Goal: Information Seeking & Learning: Learn about a topic

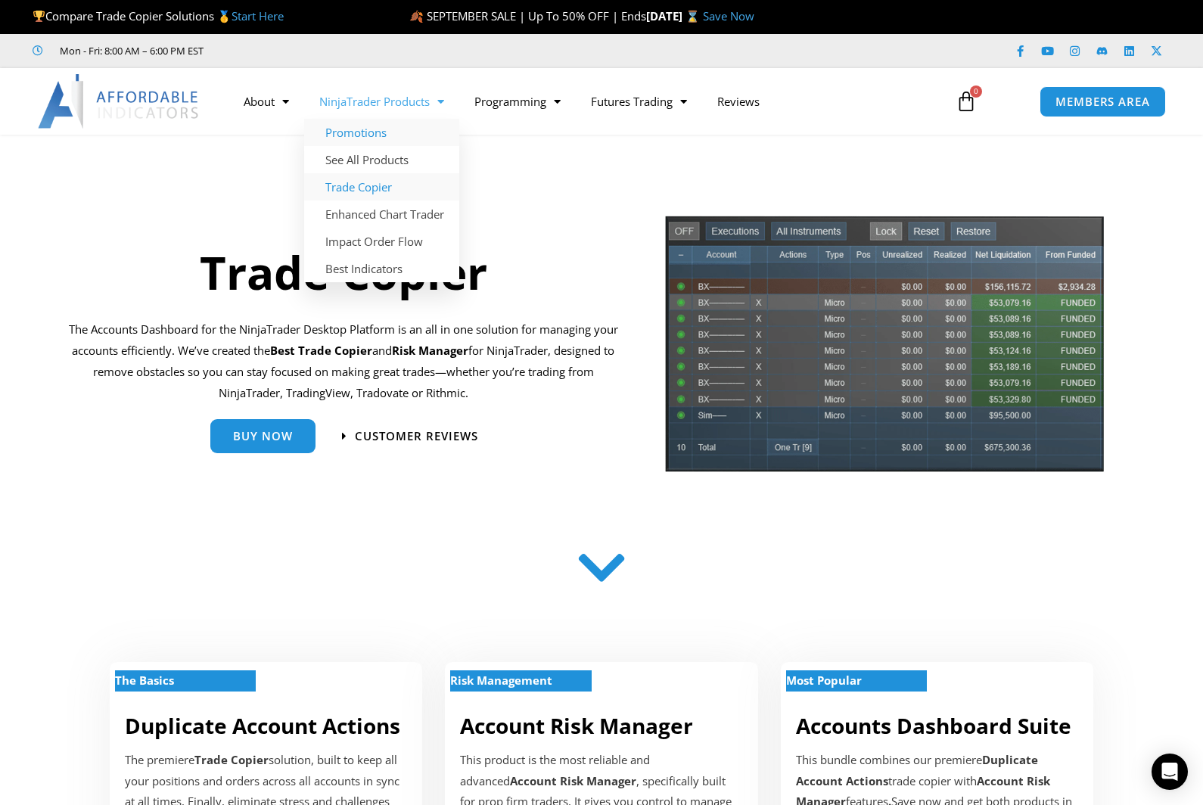
click at [375, 132] on link "Promotions" at bounding box center [381, 132] width 155 height 27
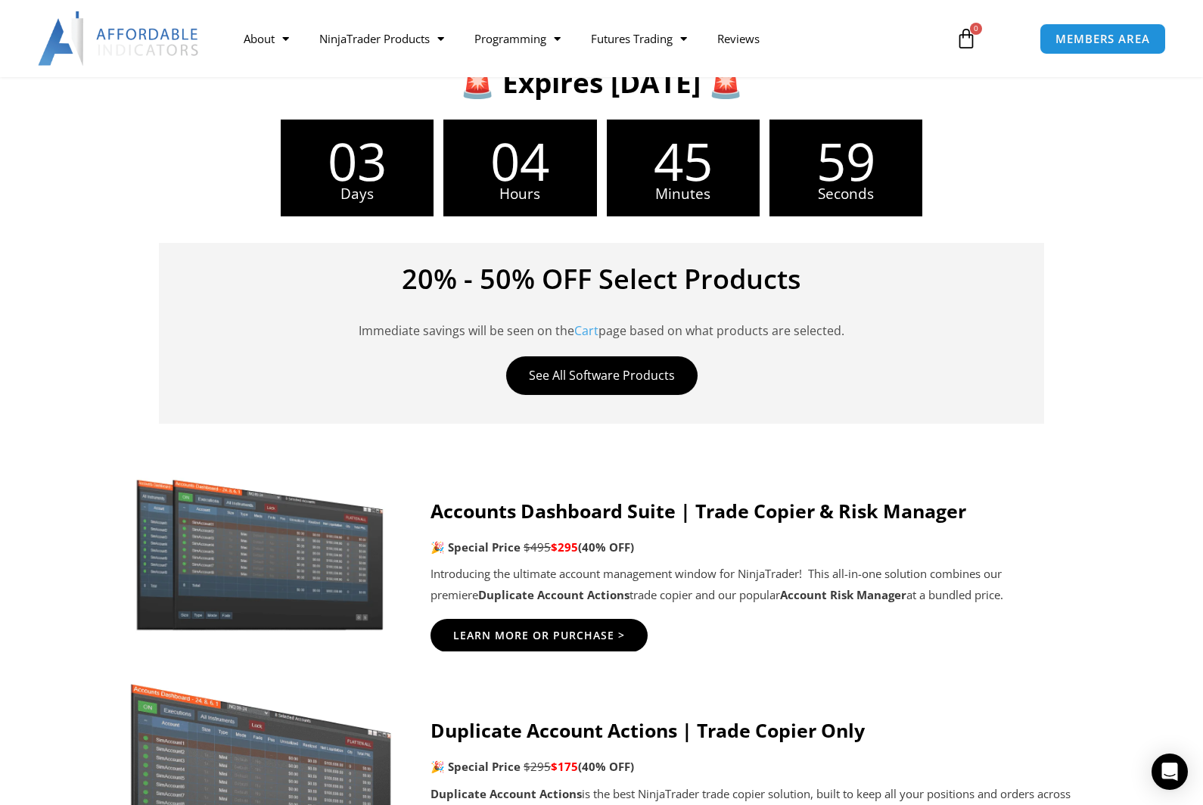
scroll to position [519, 0]
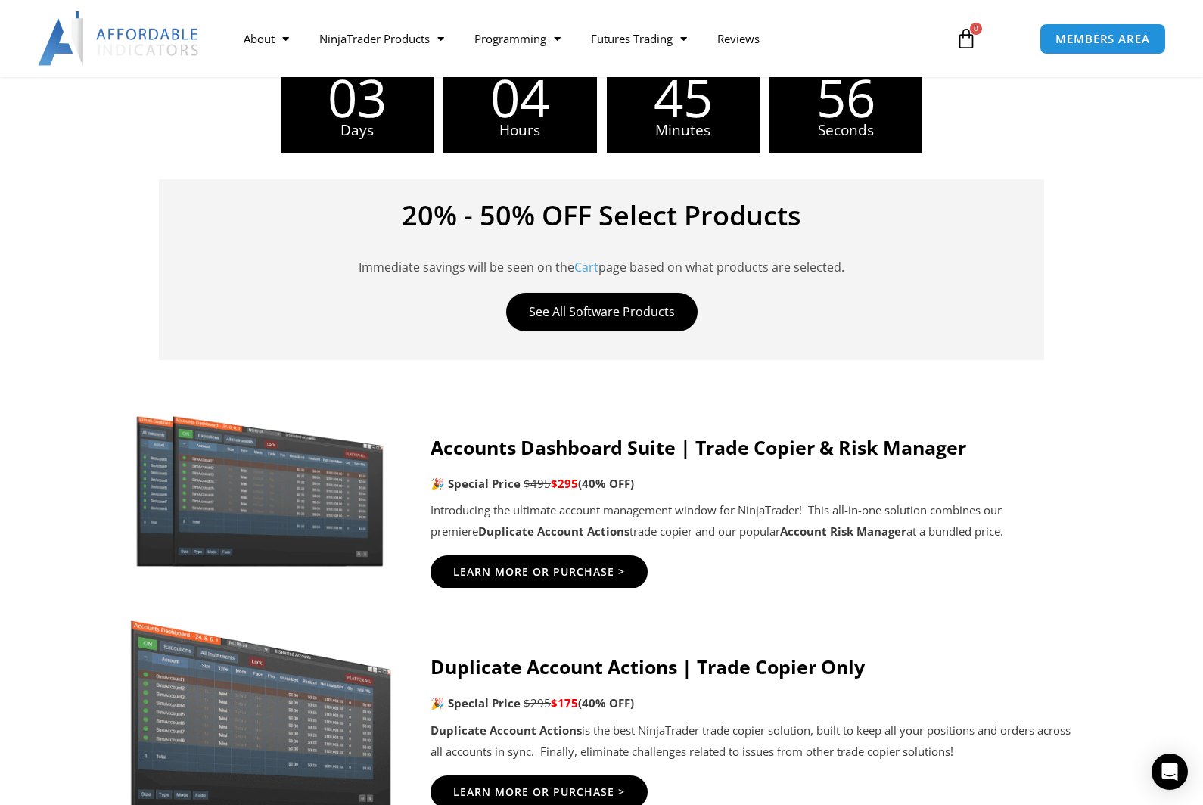
click at [530, 442] on strong "Accounts Dashboard Suite | Trade Copier & Risk Manager" at bounding box center [699, 447] width 536 height 26
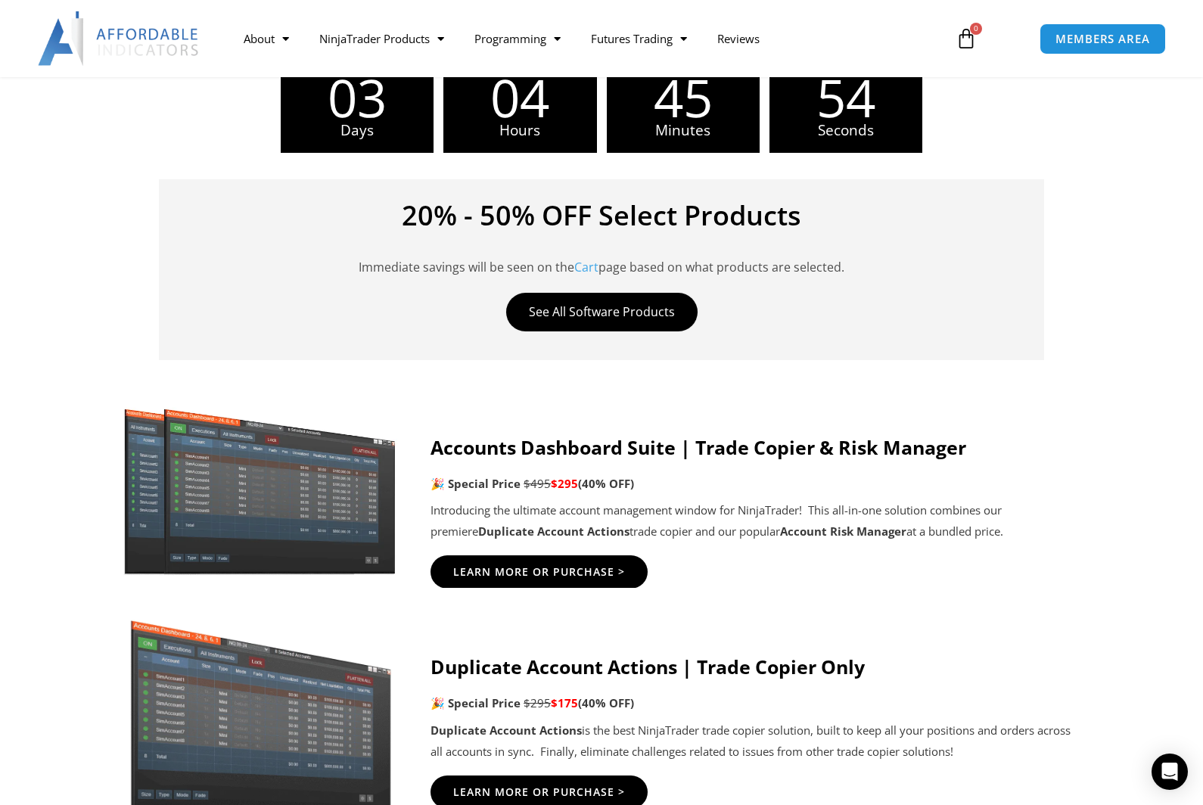
click at [308, 486] on img at bounding box center [261, 489] width 291 height 176
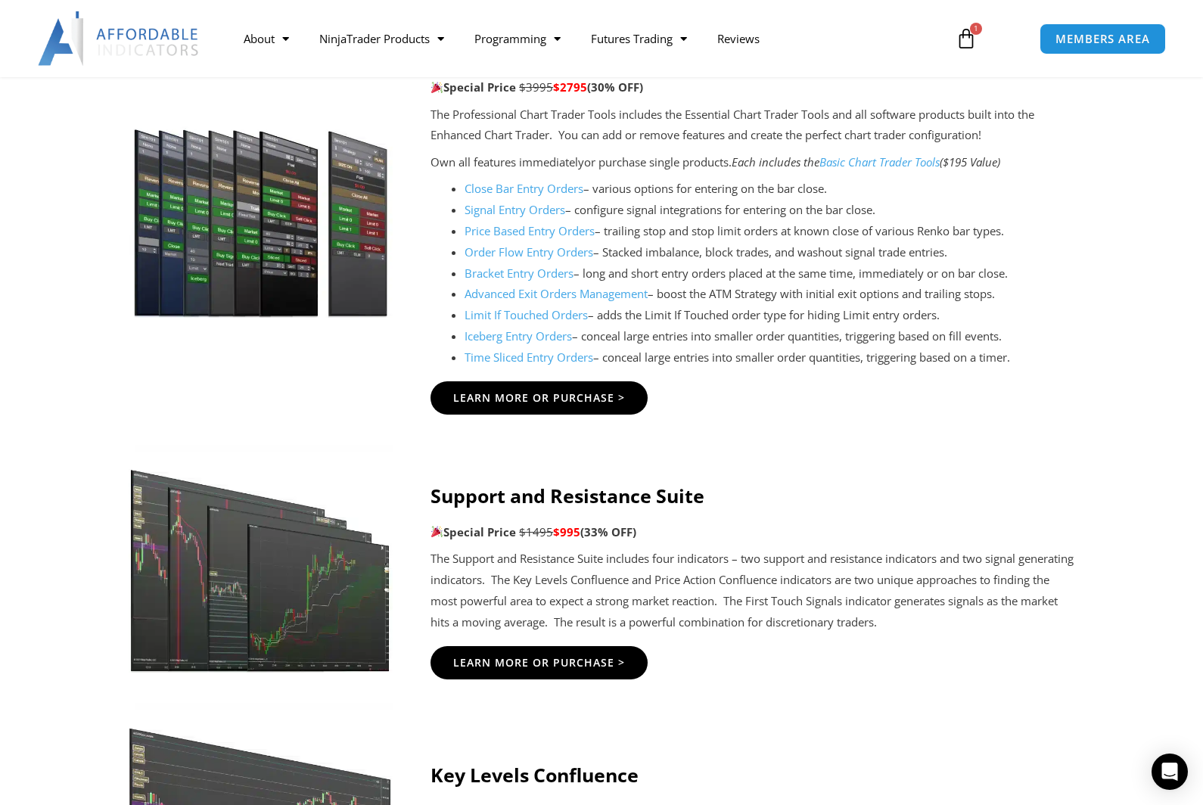
scroll to position [1907, 0]
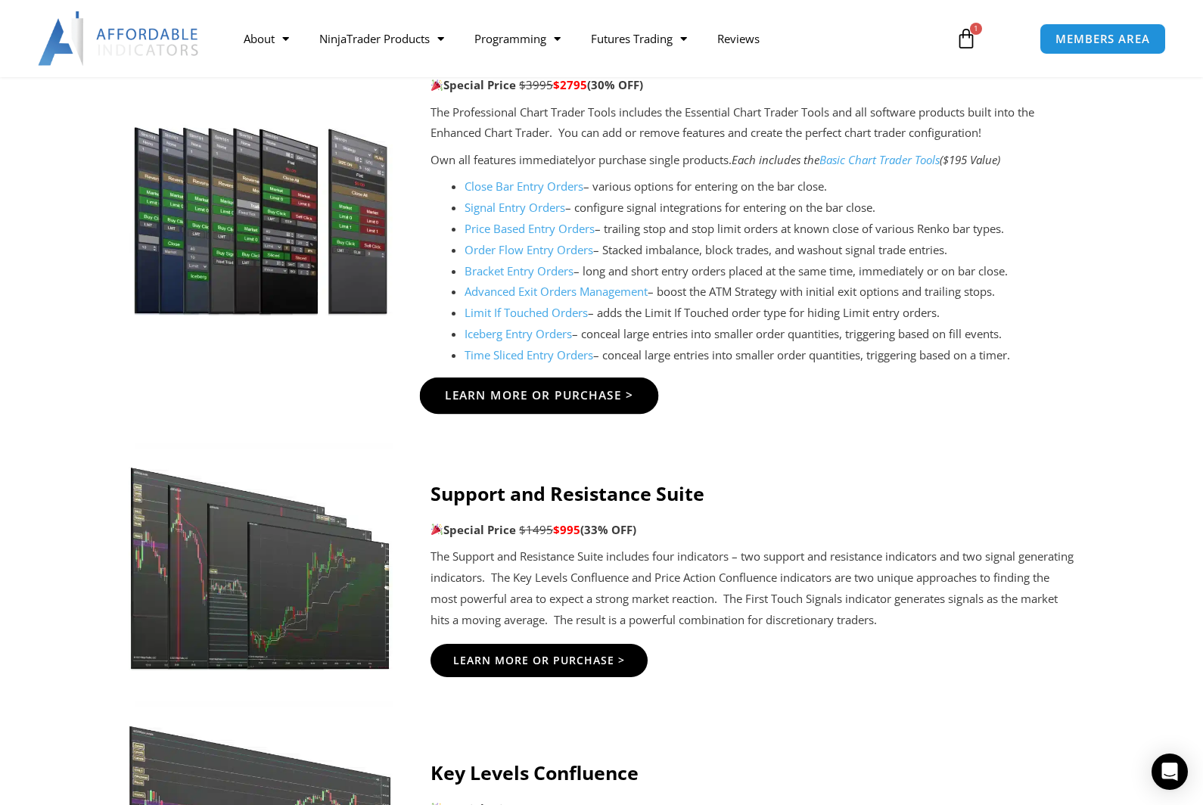
click at [597, 390] on span "Learn More Or Purchase >" at bounding box center [539, 395] width 189 height 11
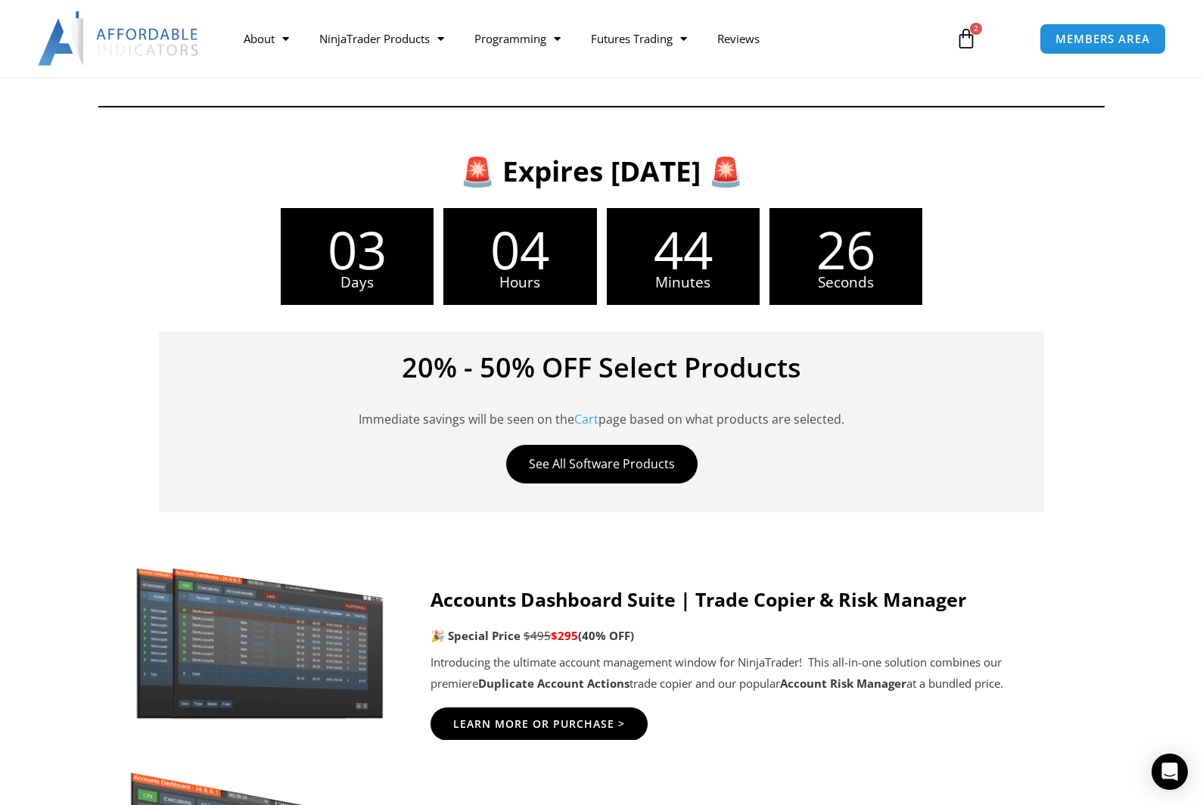
scroll to position [362, 0]
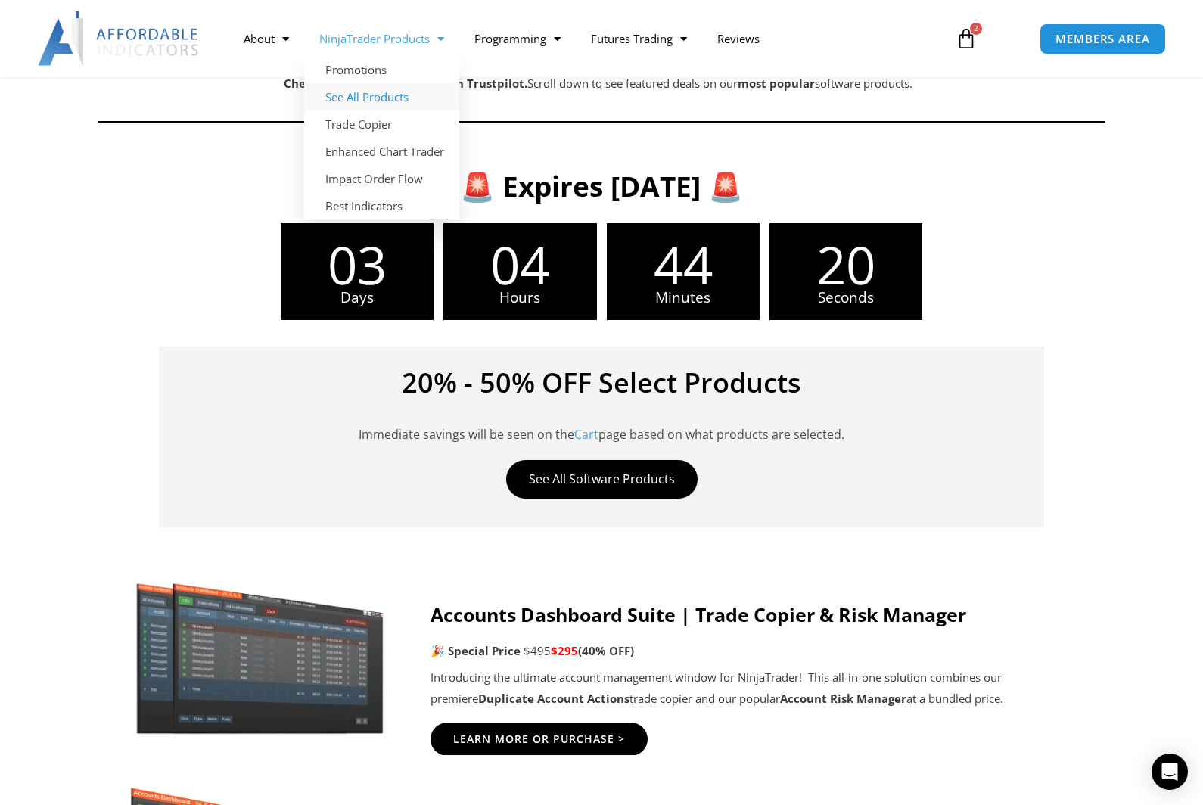
click at [390, 101] on link "See All Products" at bounding box center [381, 96] width 155 height 27
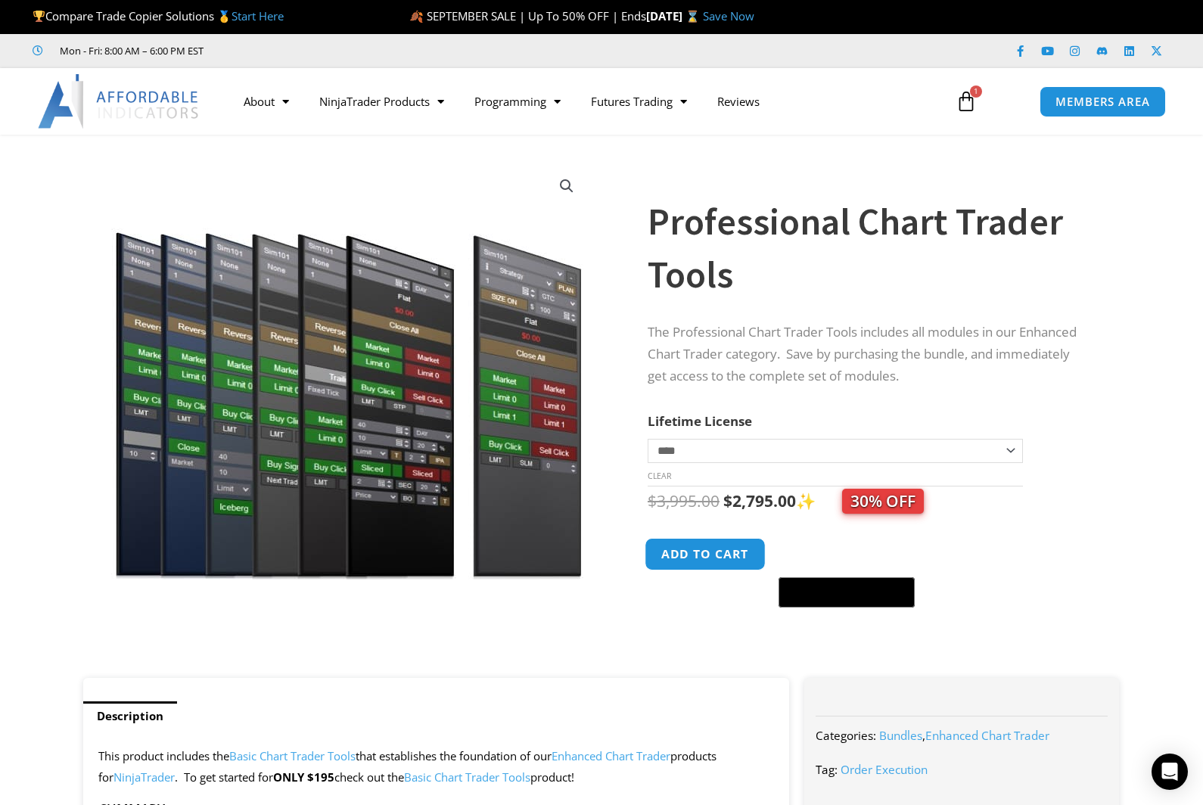
click at [697, 559] on button "Add to cart" at bounding box center [705, 554] width 121 height 33
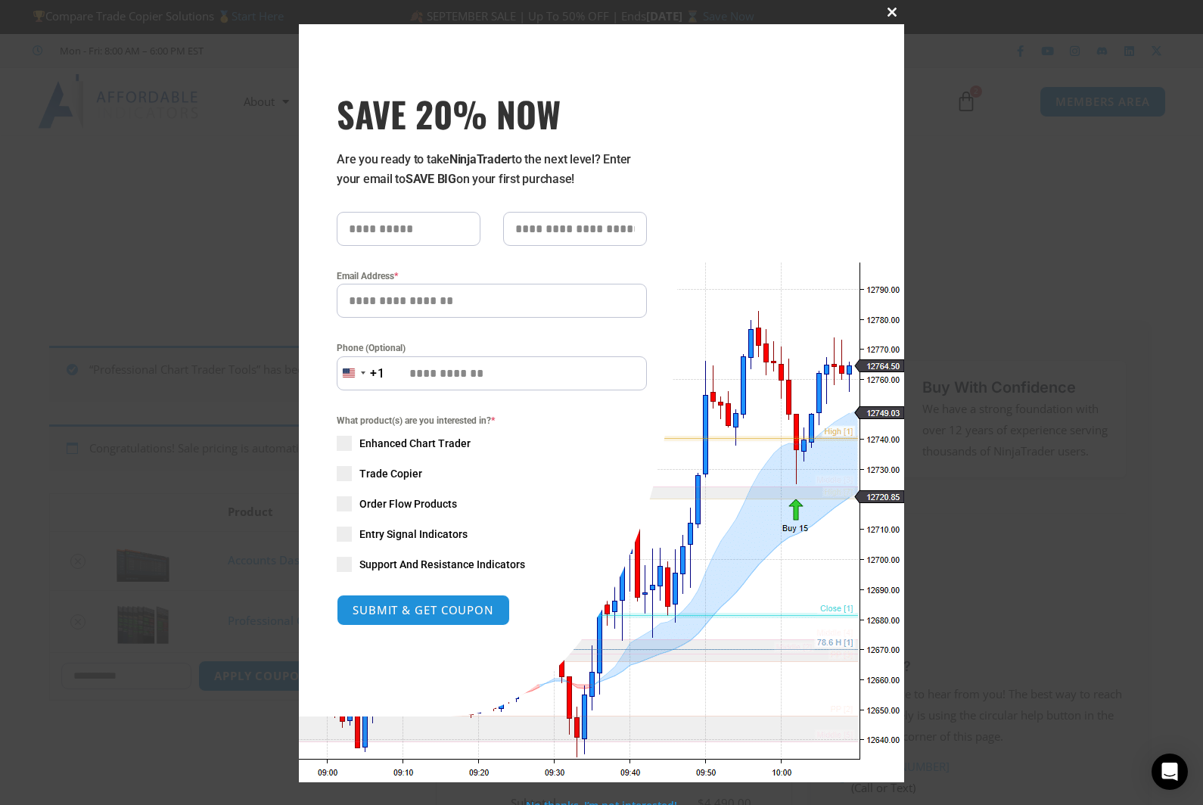
click at [893, 24] on button "Close this module" at bounding box center [892, 12] width 24 height 24
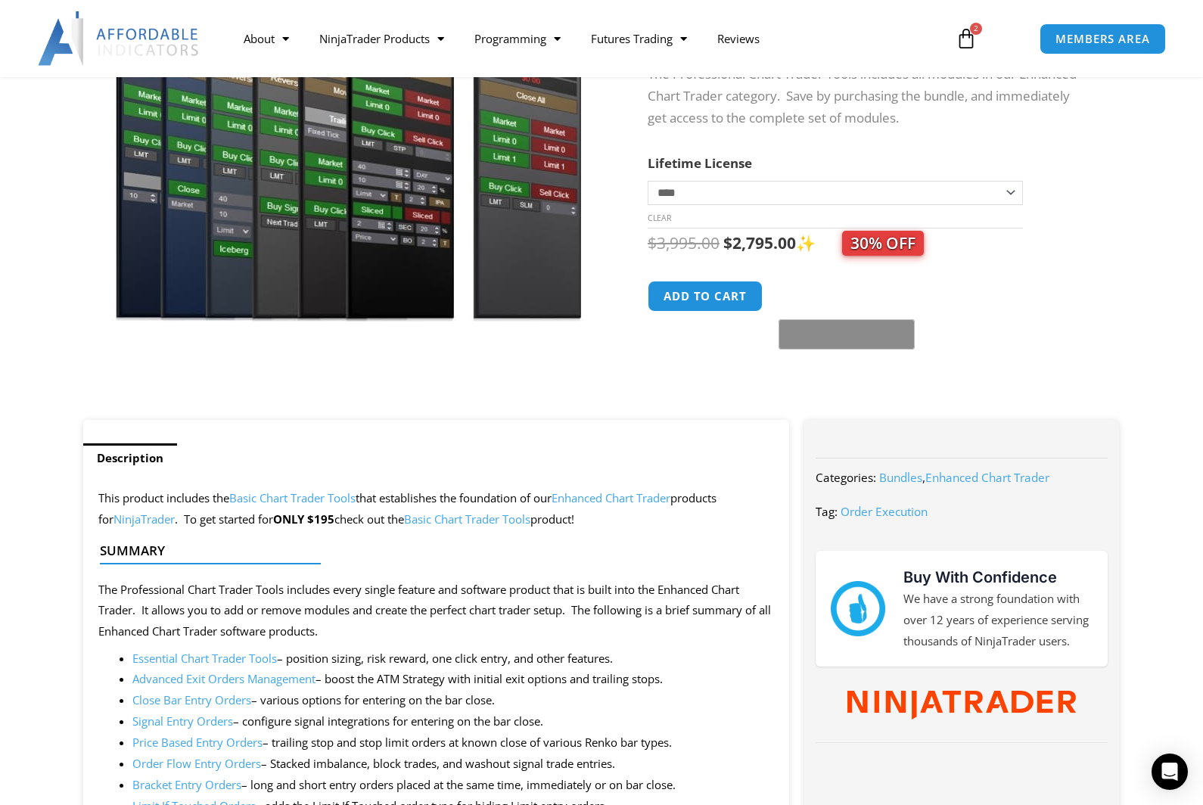
scroll to position [269, 0]
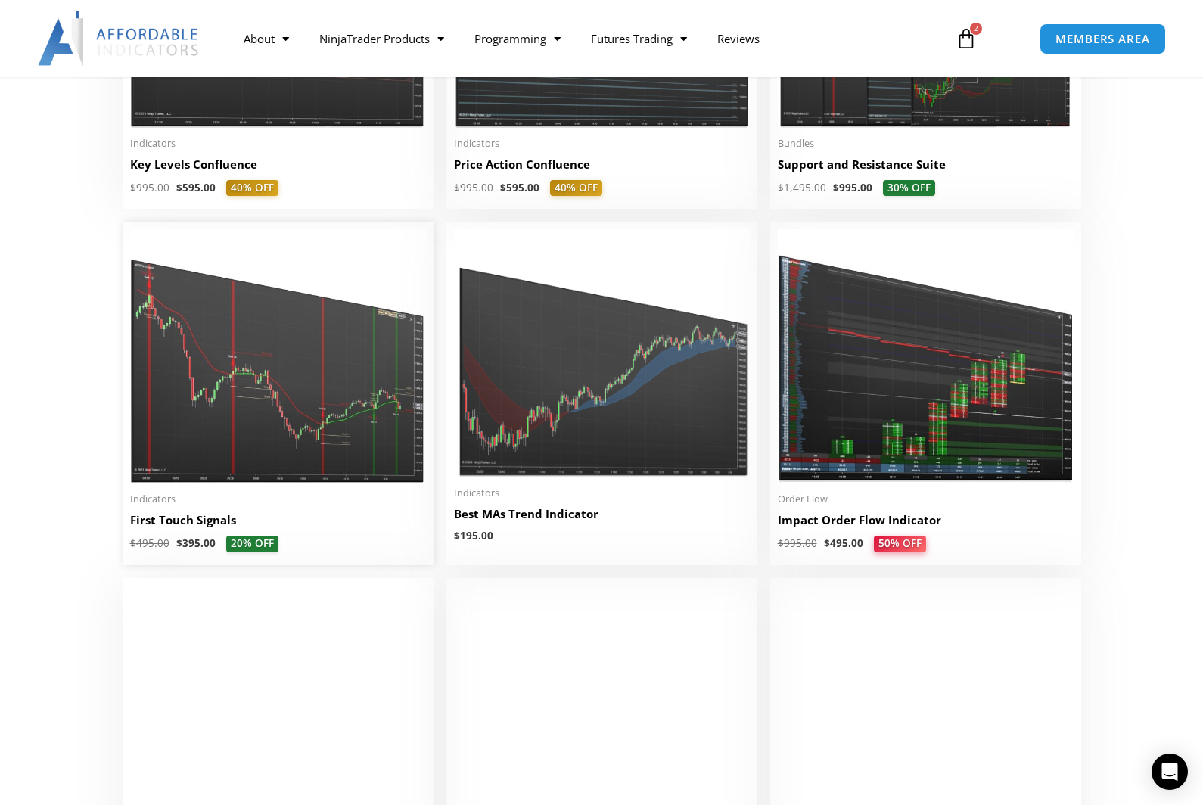
scroll to position [2357, 0]
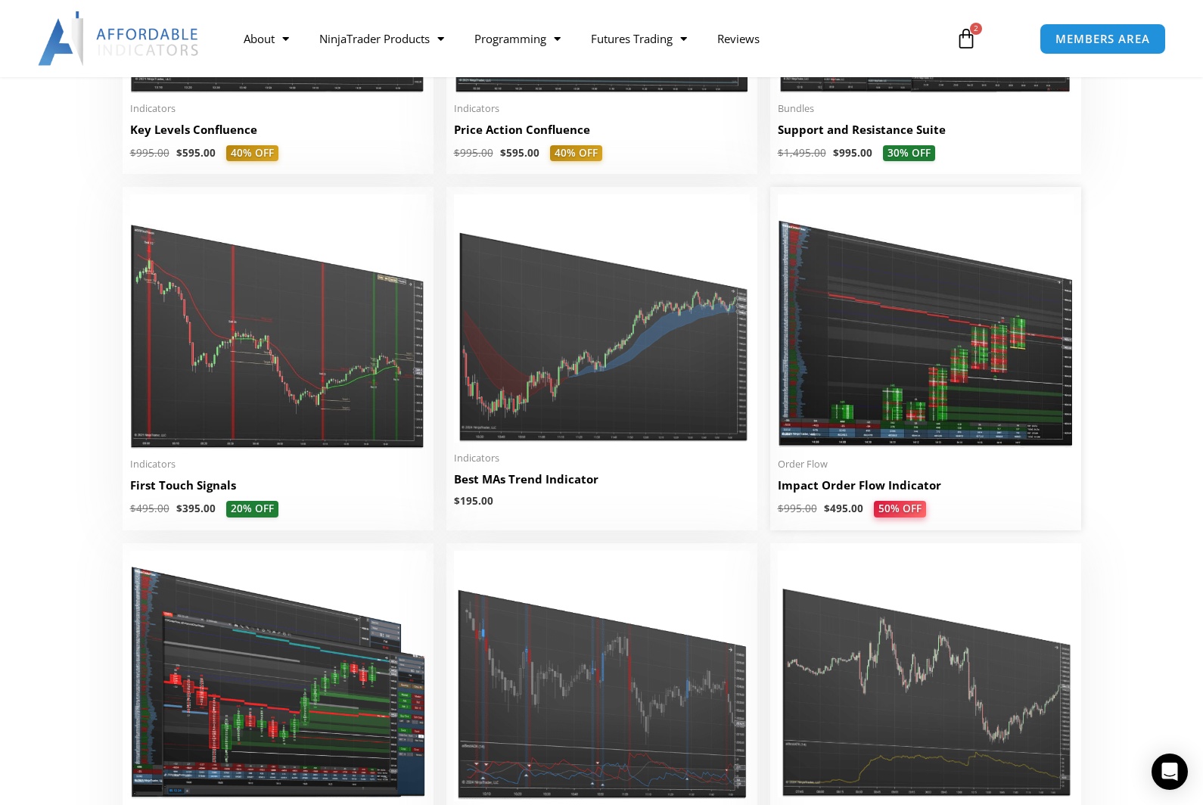
click at [897, 444] on img at bounding box center [926, 321] width 296 height 254
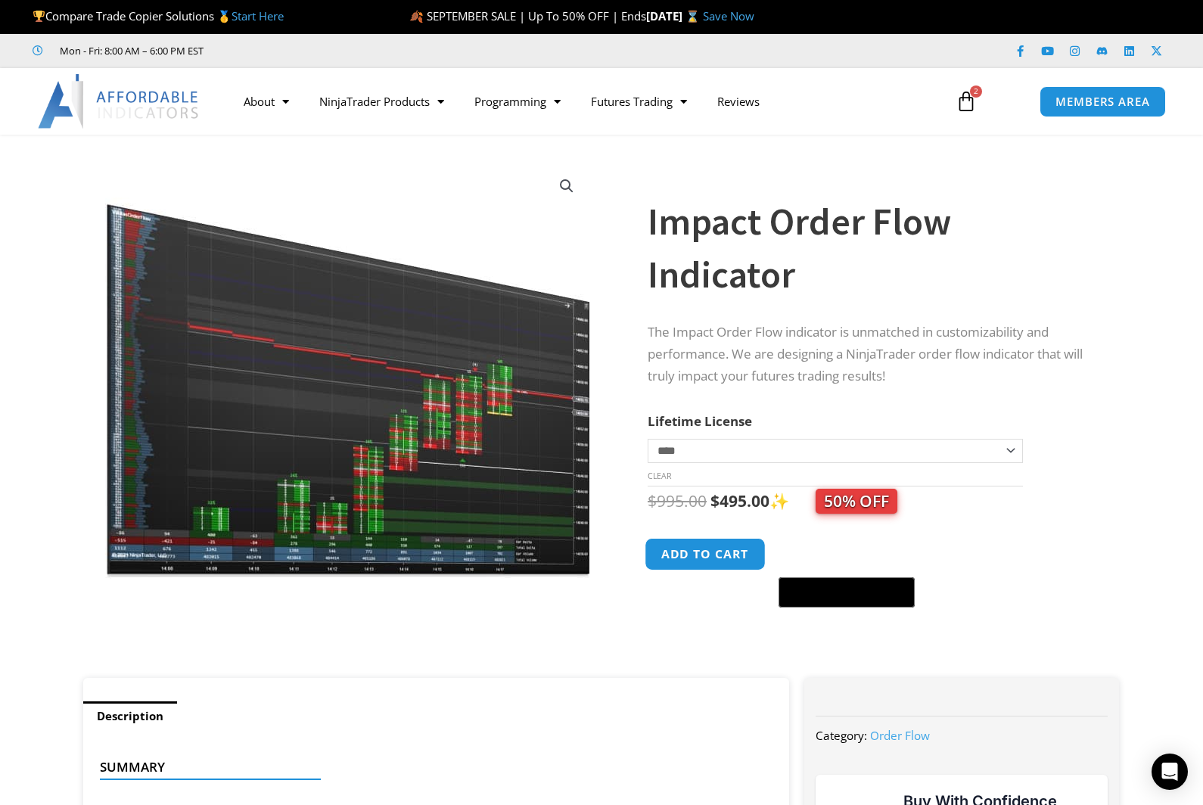
click at [715, 555] on button "Add to cart" at bounding box center [705, 554] width 121 height 33
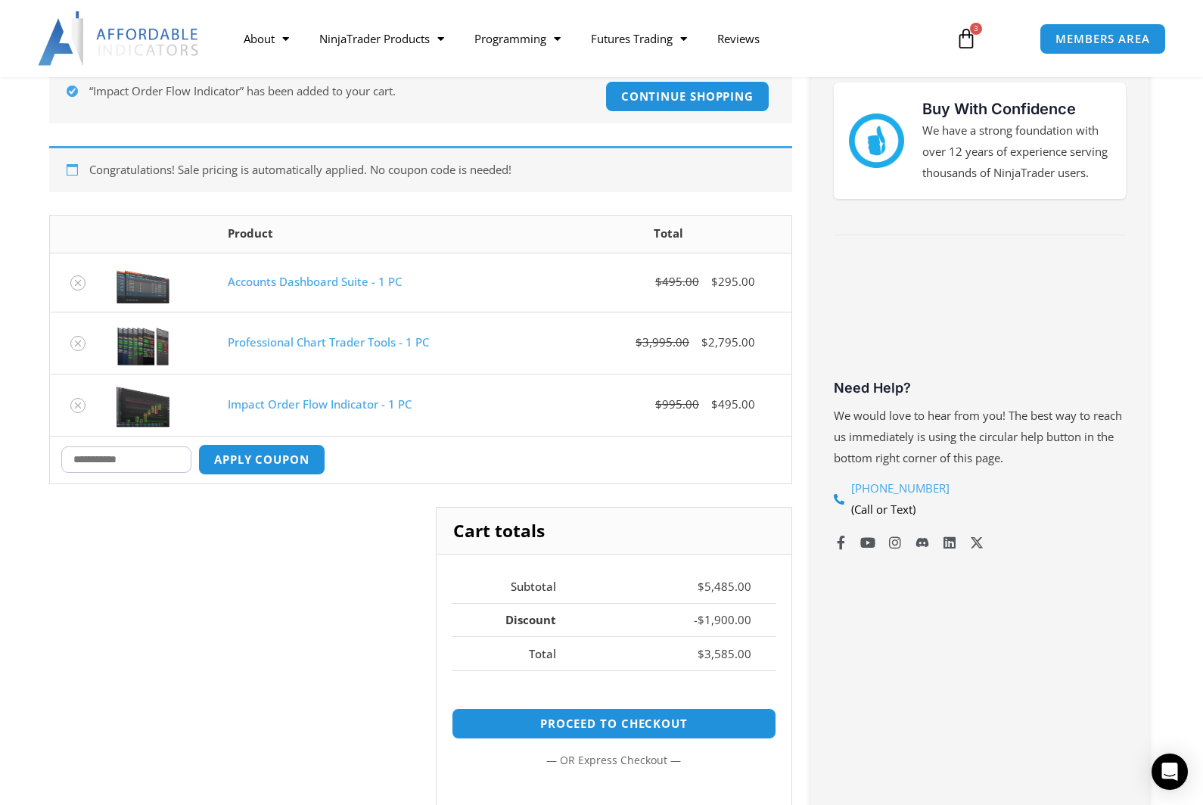
scroll to position [288, 0]
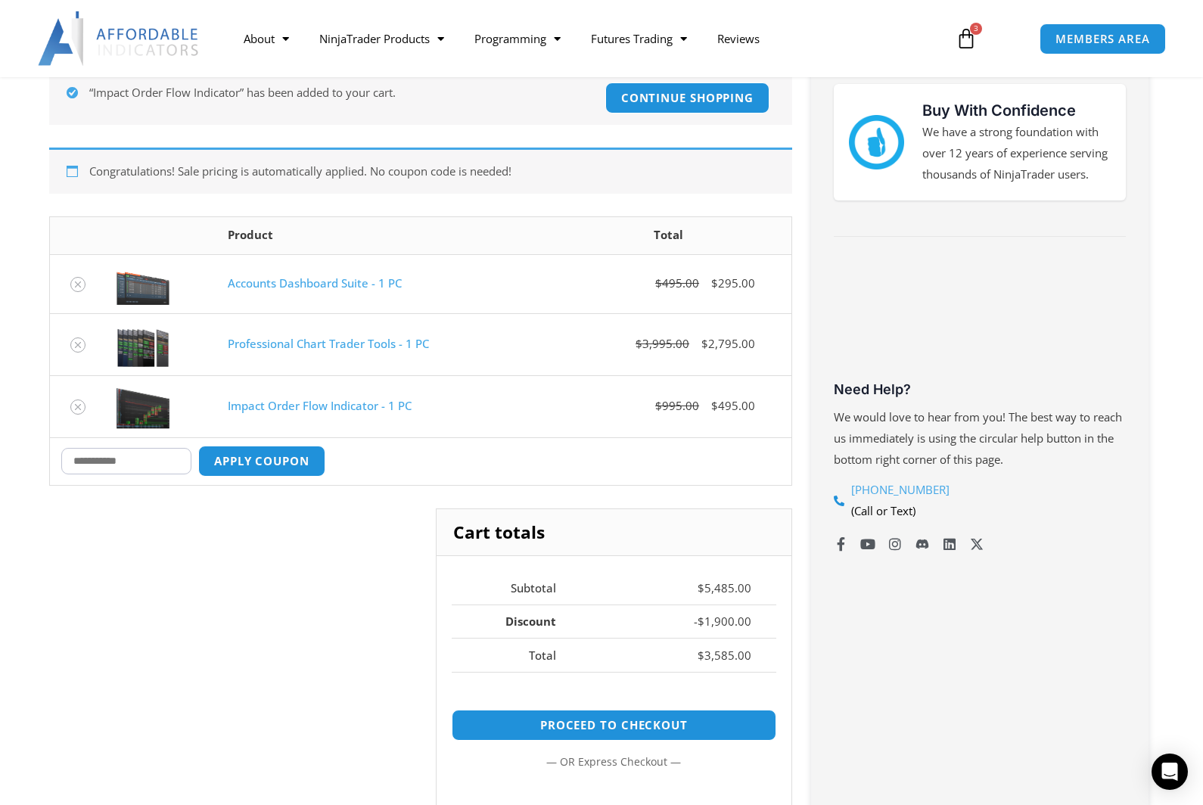
click at [312, 344] on link "Professional Chart Trader Tools - 1 PC" at bounding box center [328, 343] width 201 height 15
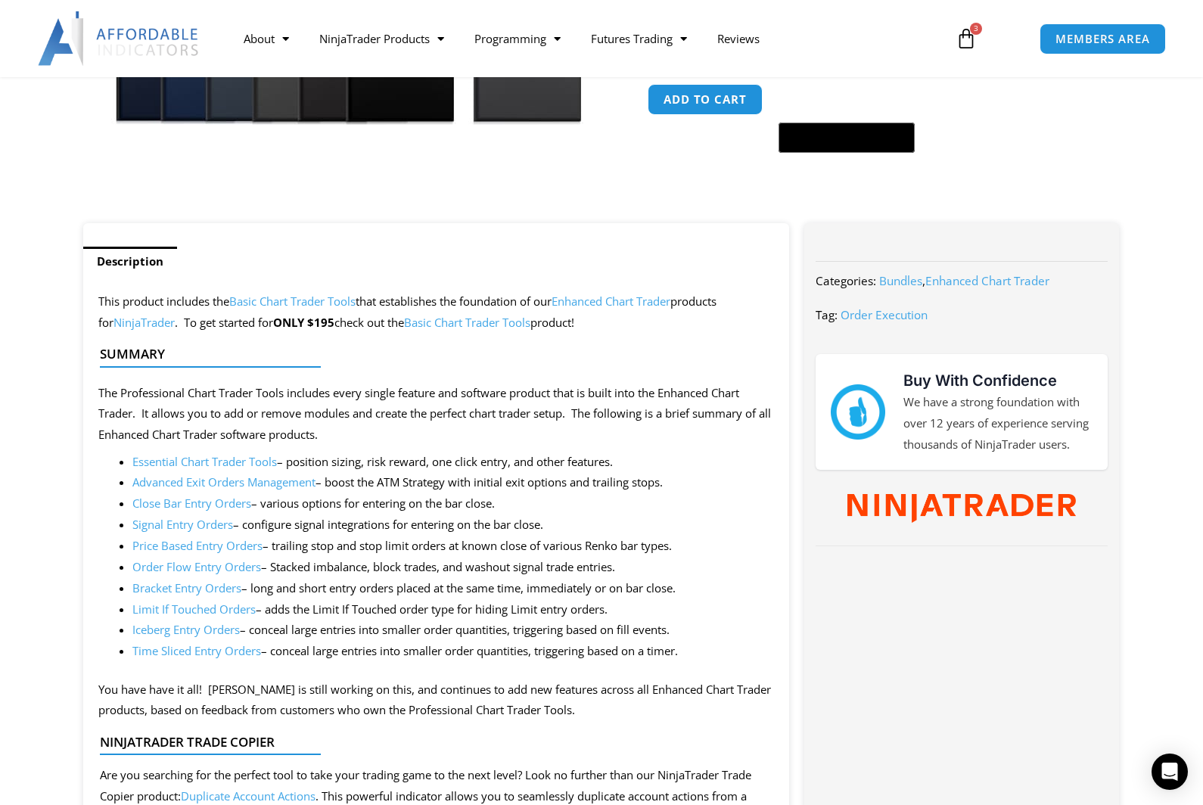
scroll to position [601, 0]
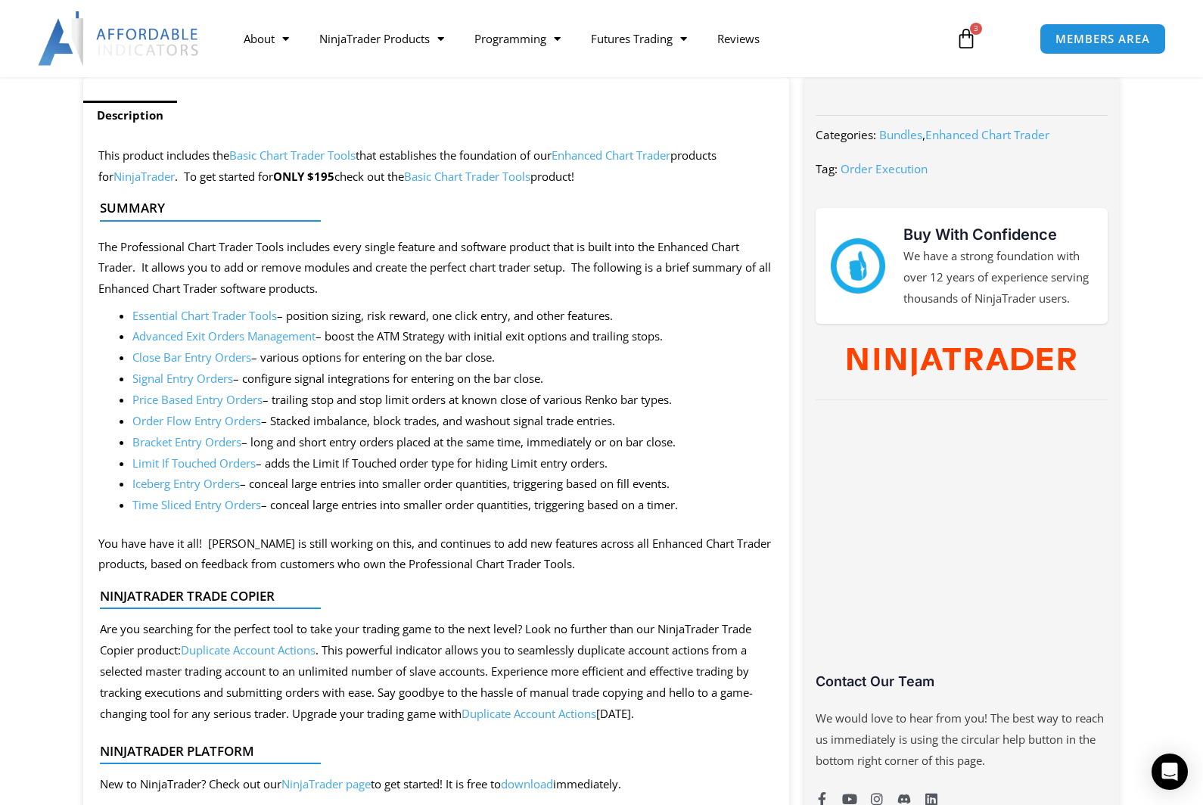
click at [275, 156] on link "Basic Chart Trader Tools" at bounding box center [292, 155] width 126 height 15
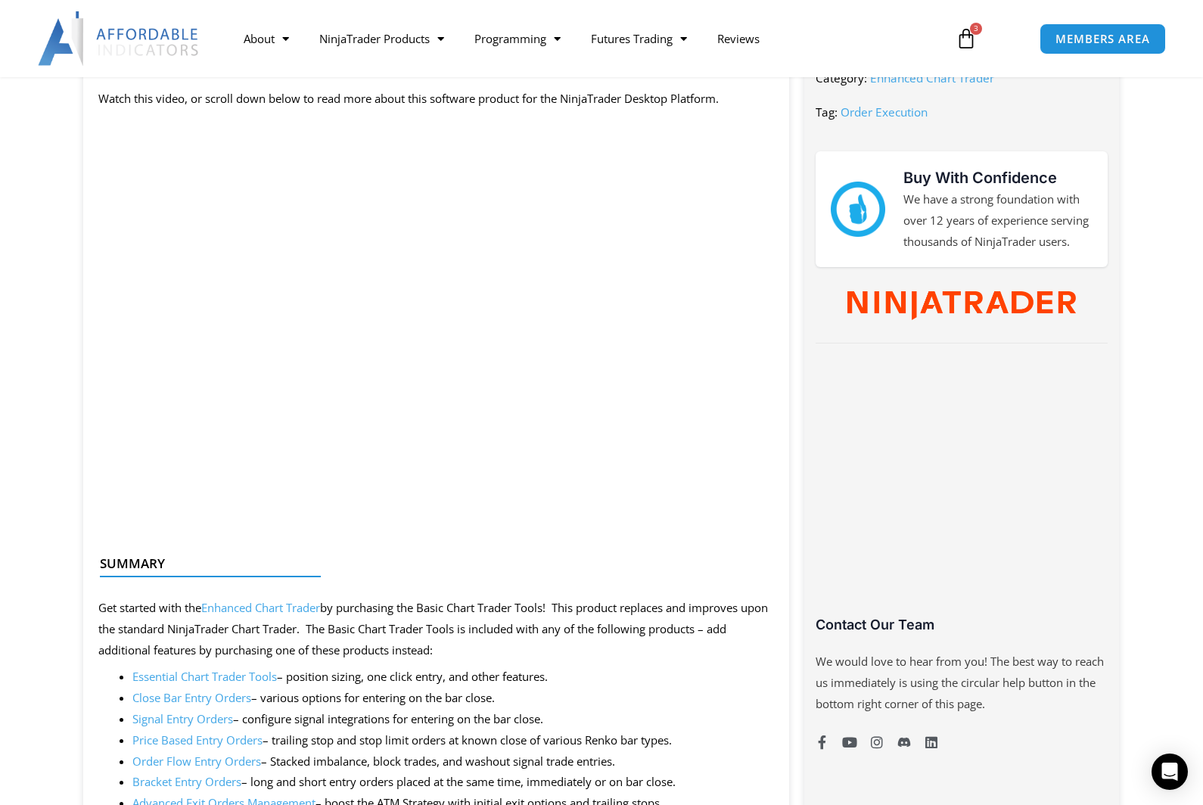
scroll to position [658, 0]
click at [262, 611] on link "Enhanced Chart Trader" at bounding box center [260, 606] width 119 height 15
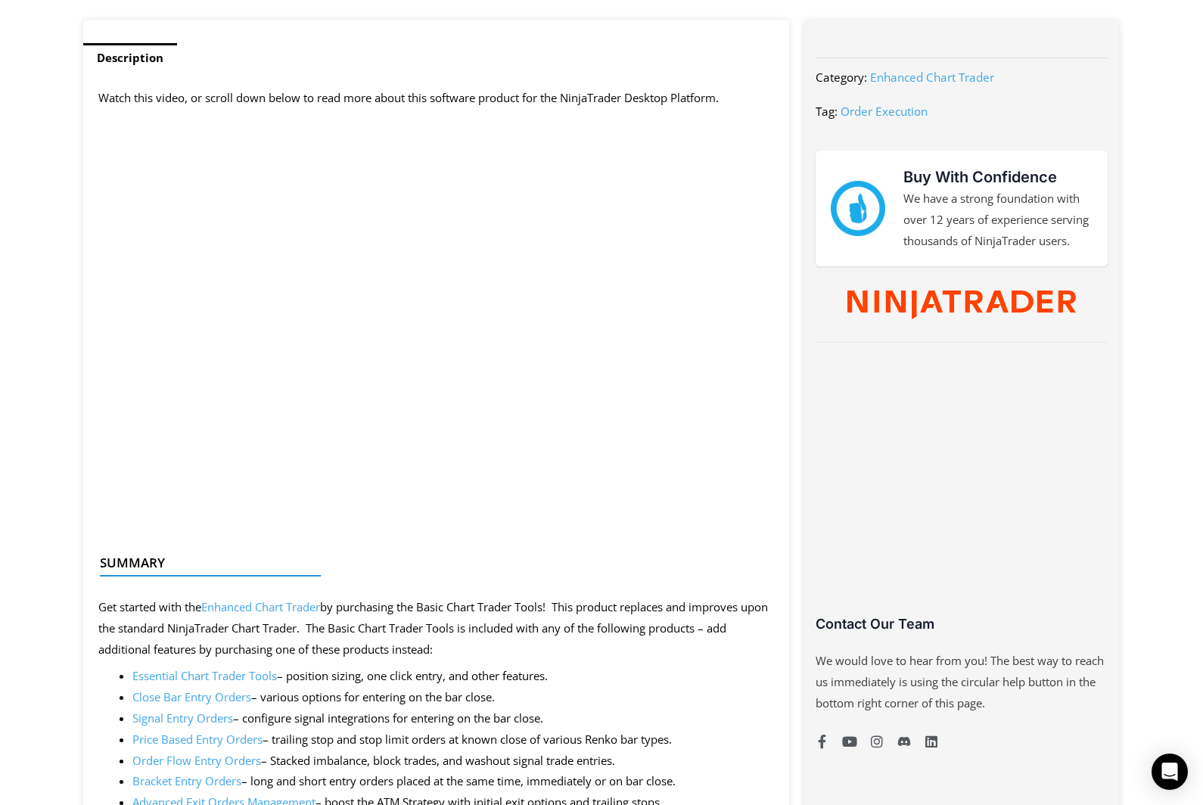
scroll to position [713, 0]
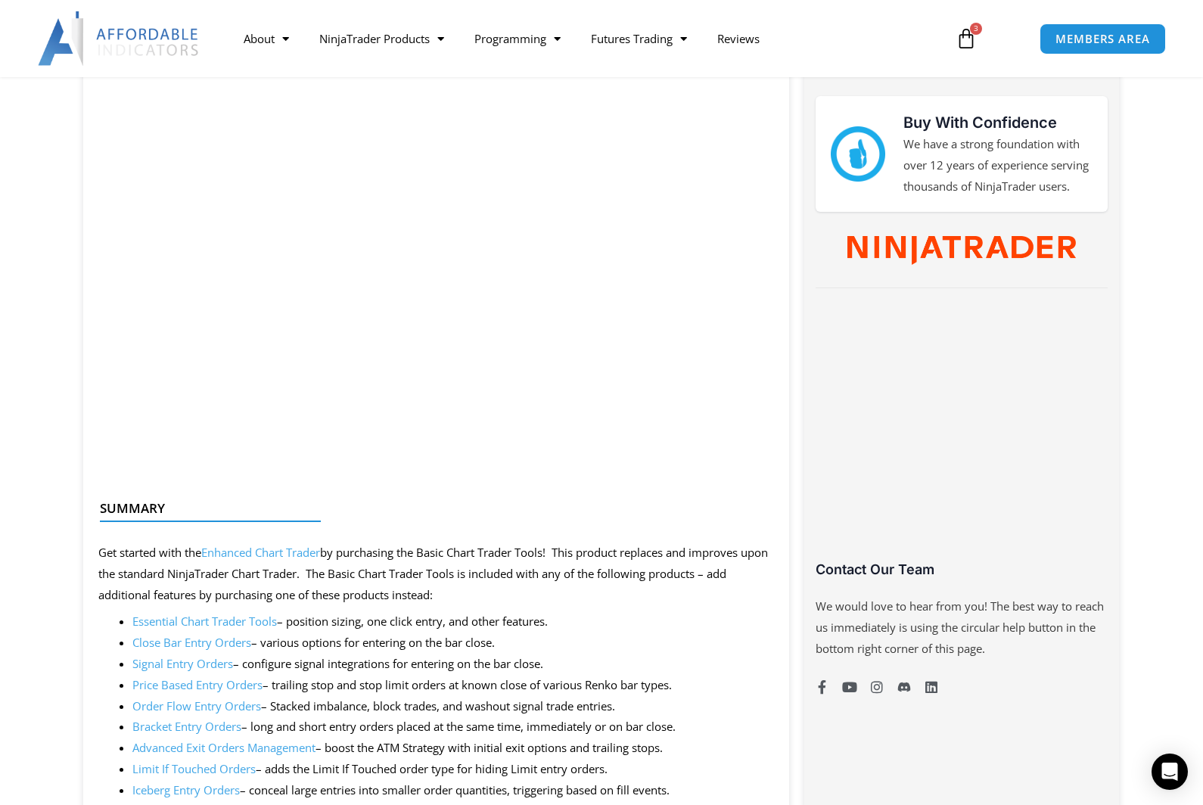
click at [222, 620] on link "Essential Chart Trader Tools" at bounding box center [204, 621] width 145 height 15
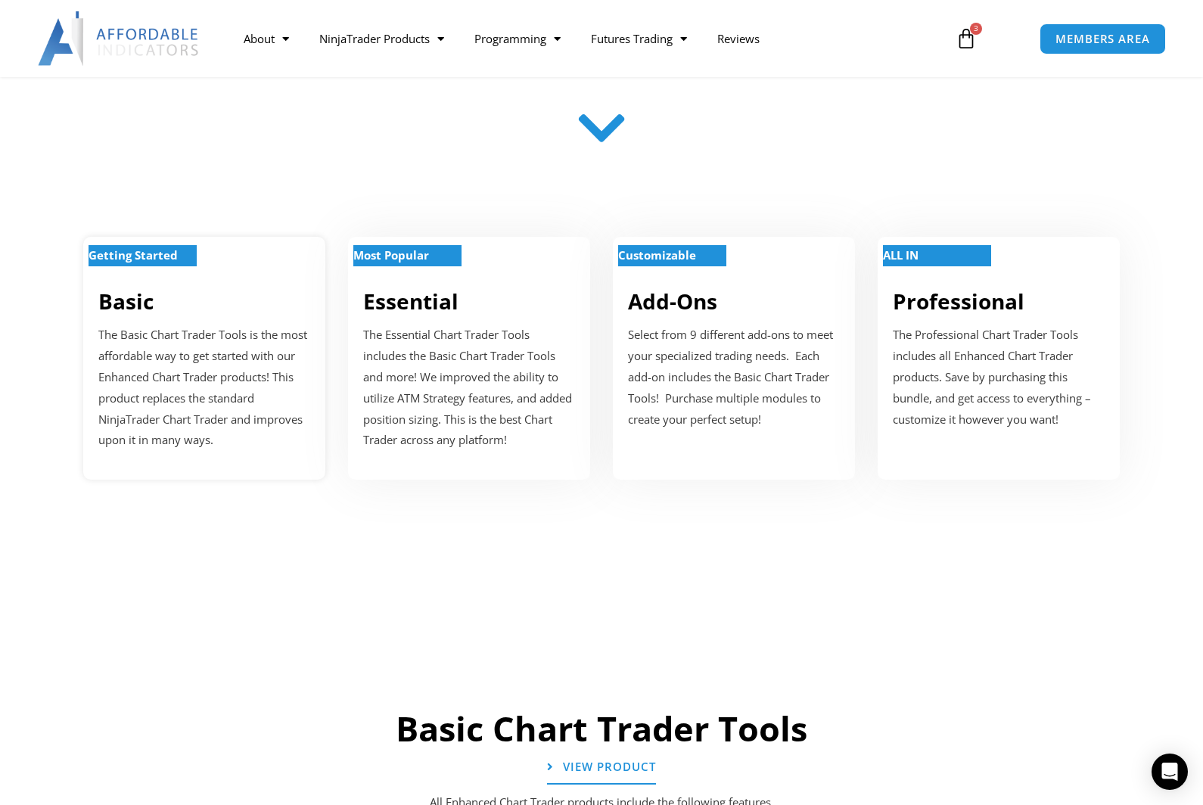
scroll to position [508, 0]
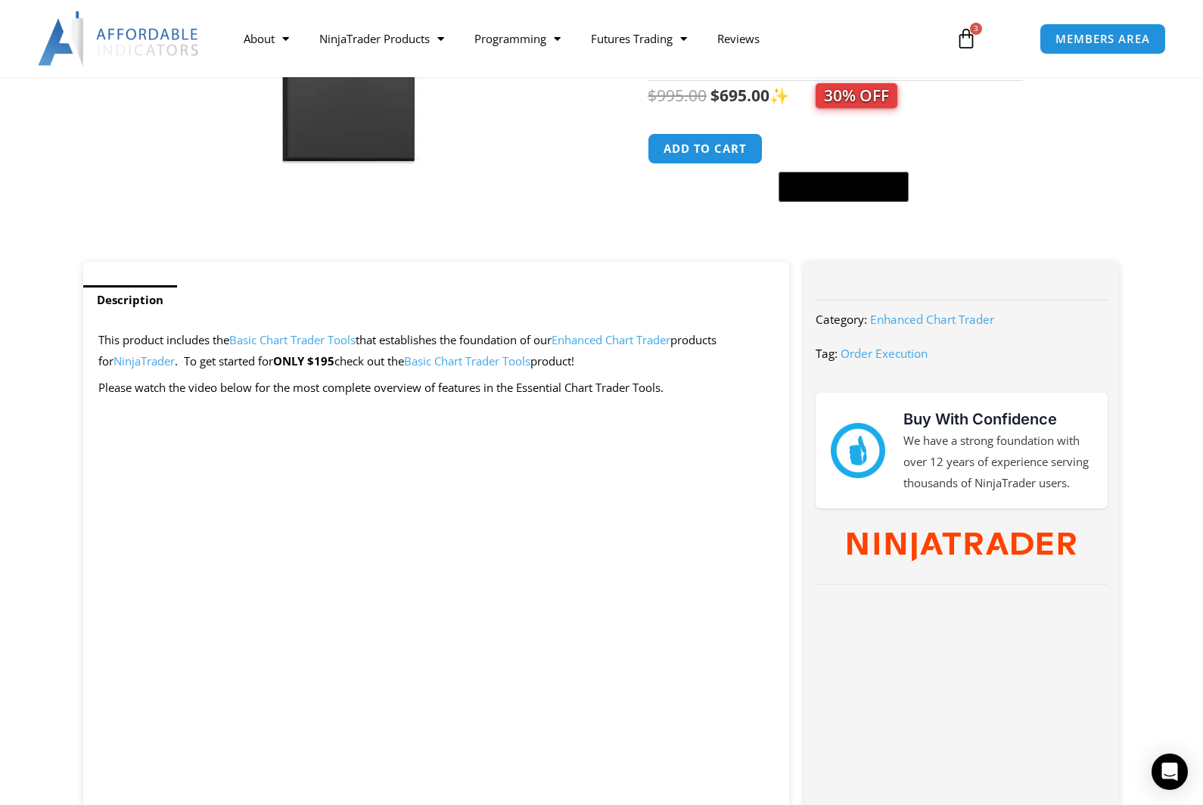
scroll to position [53, 0]
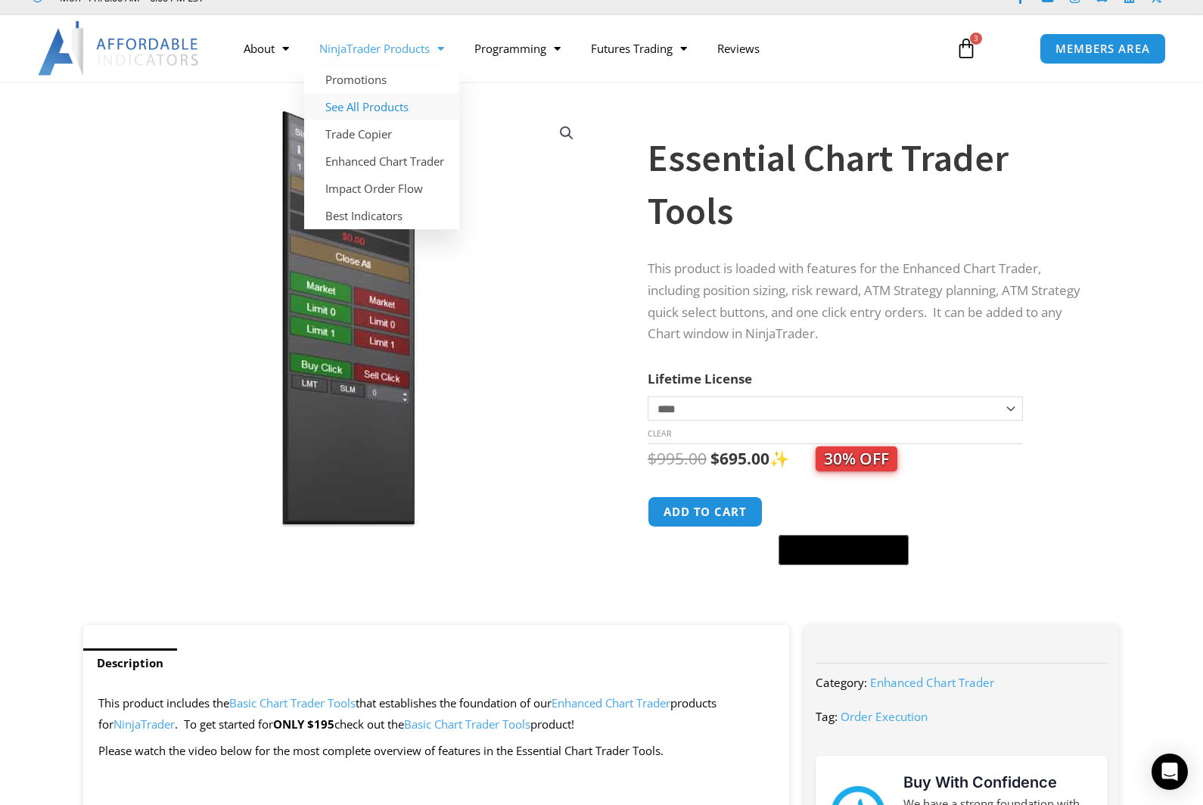
click at [403, 110] on link "See All Products" at bounding box center [381, 106] width 155 height 27
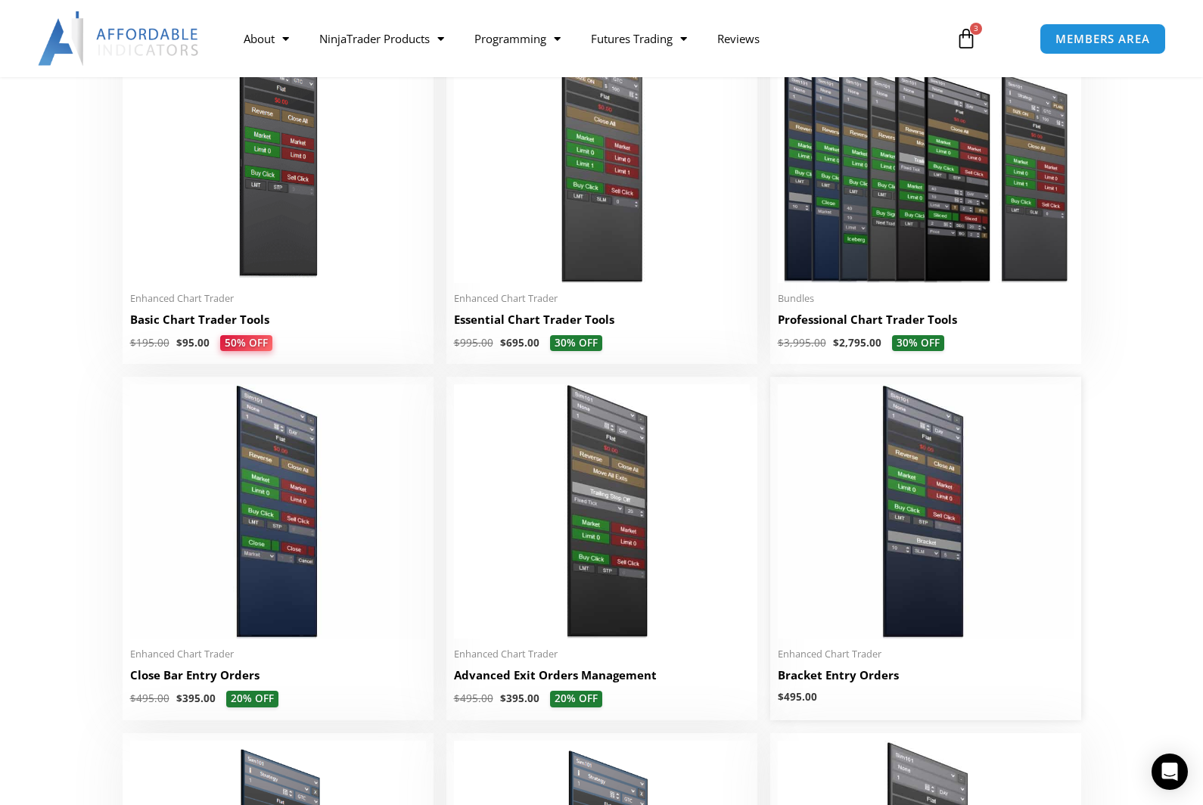
scroll to position [748, 0]
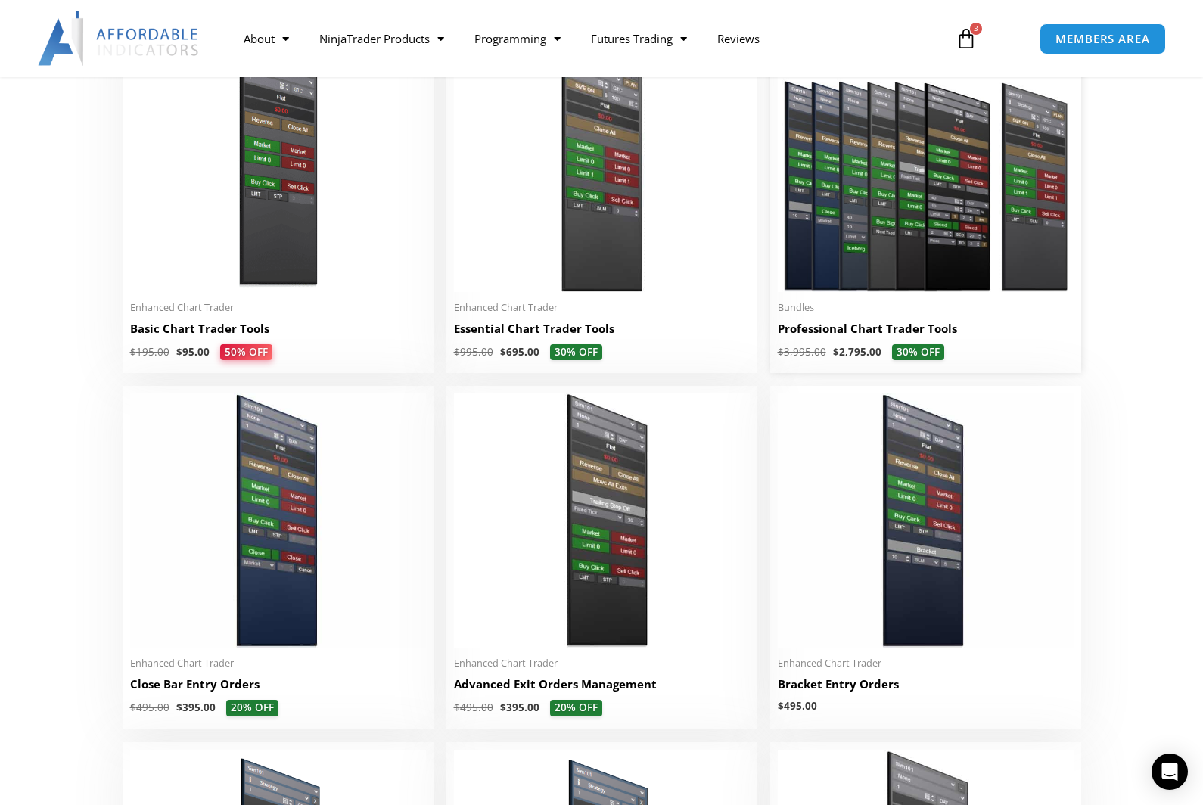
click at [844, 331] on h2 "Professional Chart Trader Tools" at bounding box center [926, 329] width 296 height 16
click at [893, 238] on img at bounding box center [926, 165] width 296 height 254
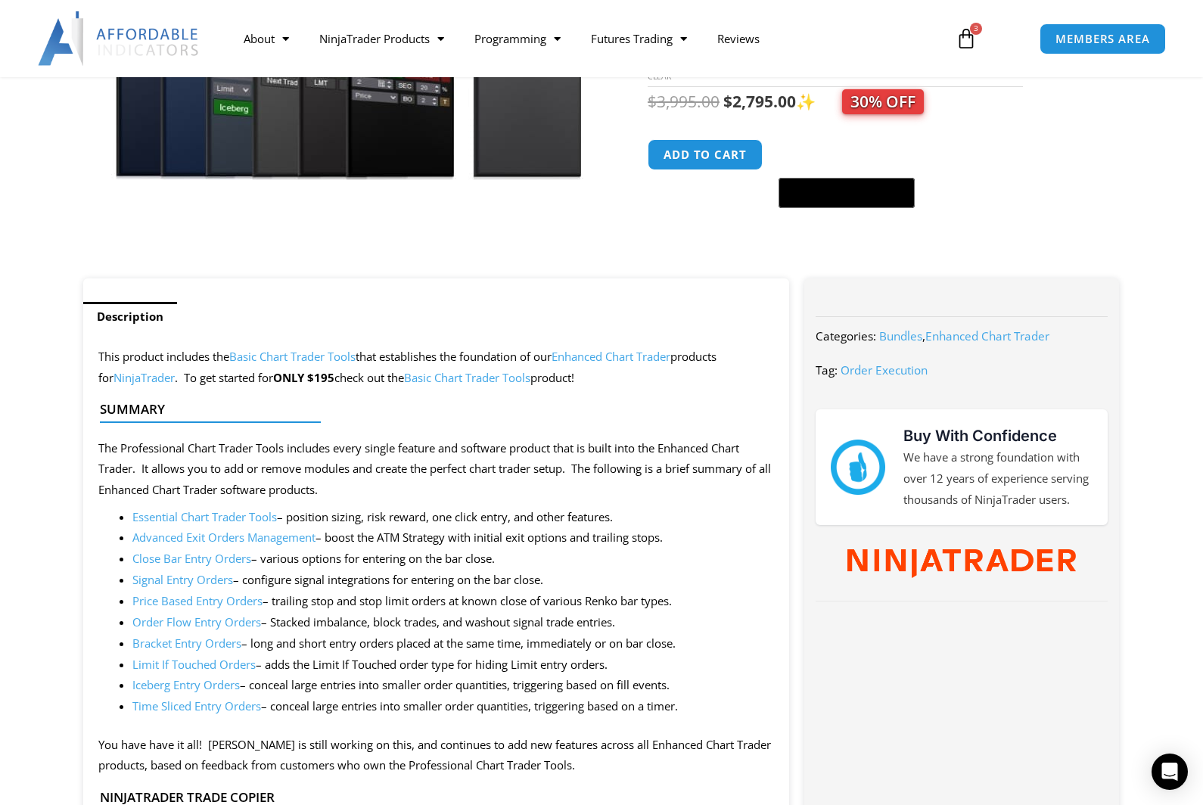
scroll to position [402, 0]
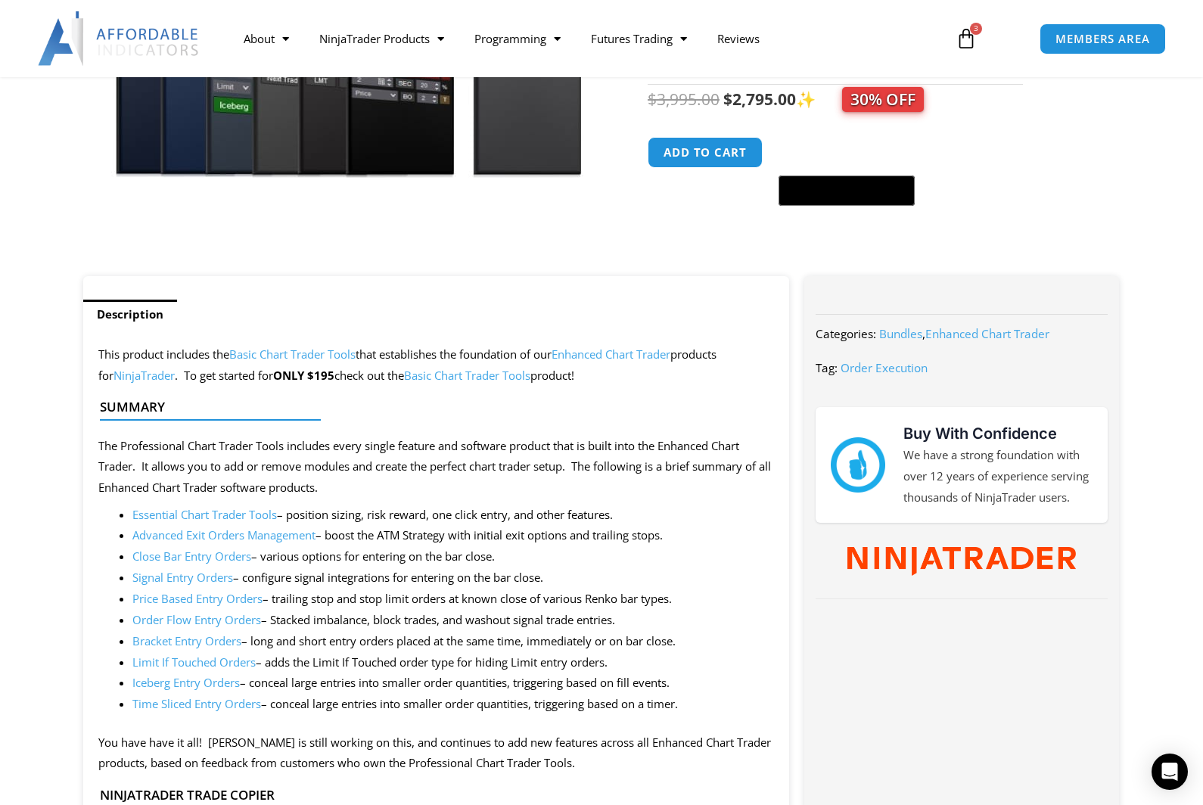
click at [188, 614] on link "Order Flow Entry Orders" at bounding box center [196, 619] width 129 height 15
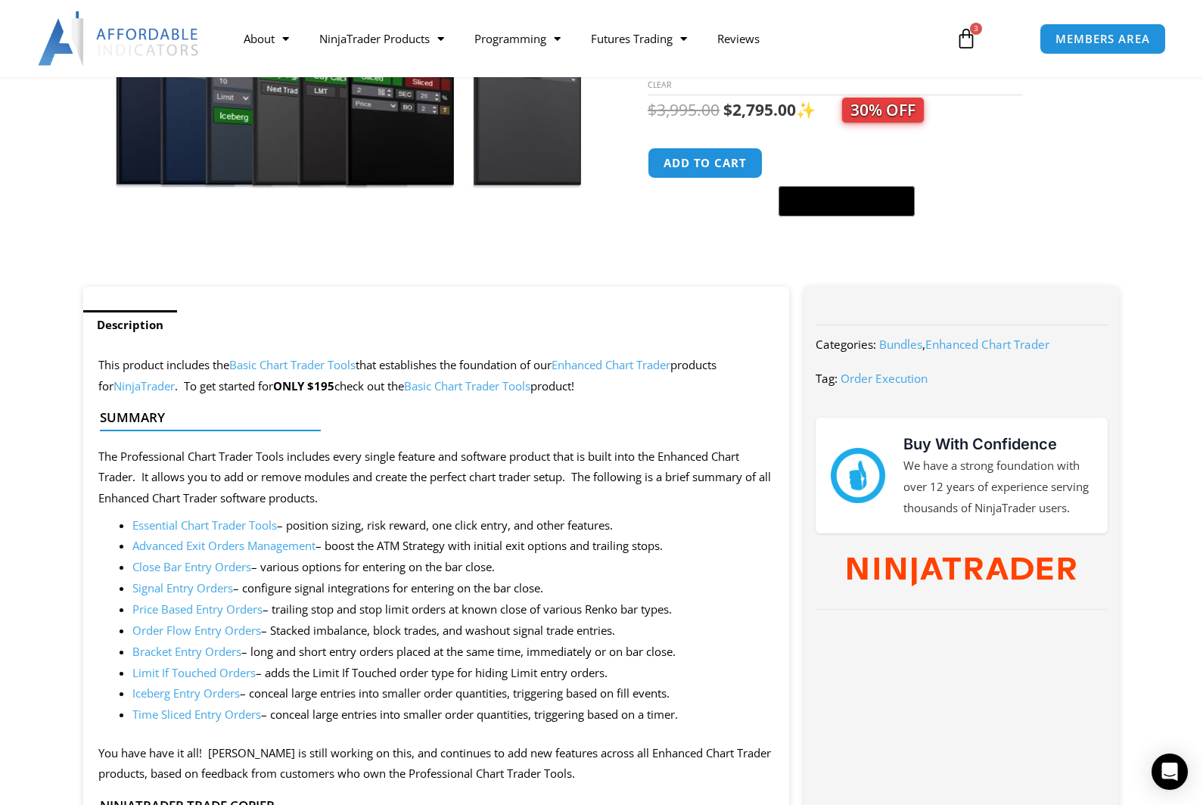
scroll to position [429, 0]
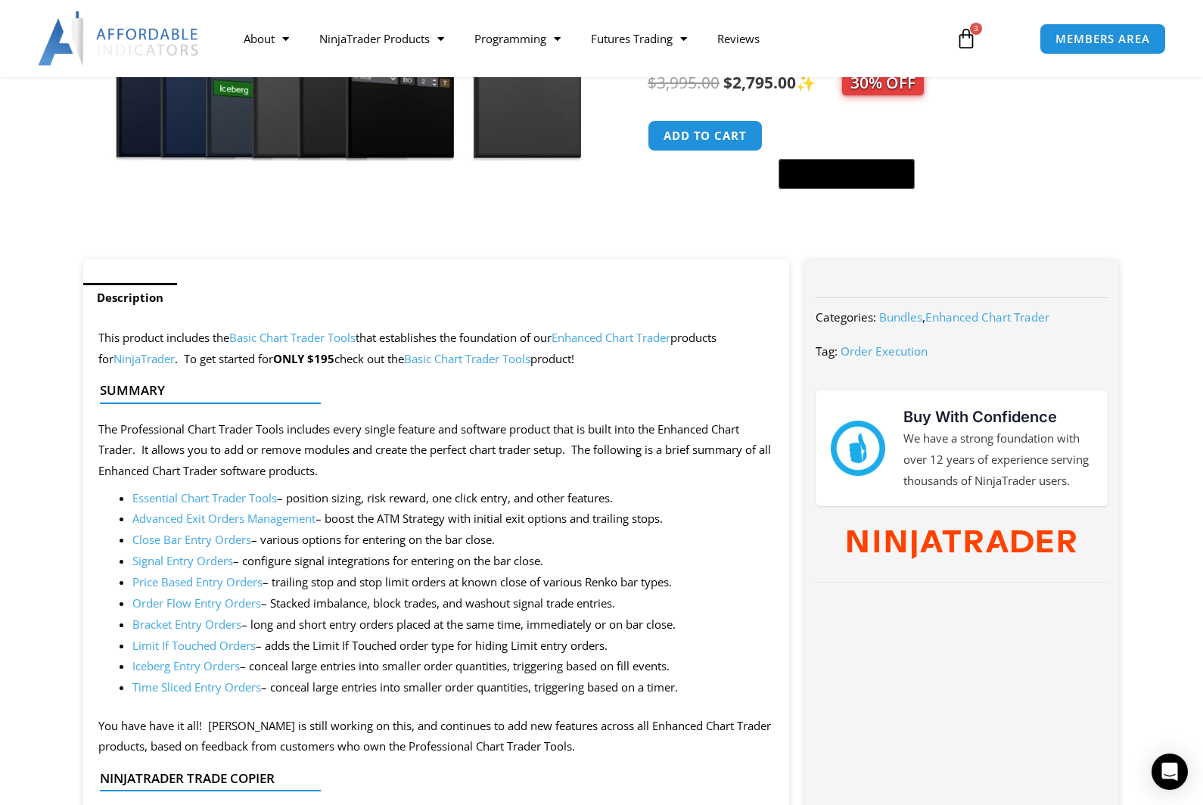
click at [206, 681] on link "Time Sliced Entry Orders" at bounding box center [196, 686] width 129 height 15
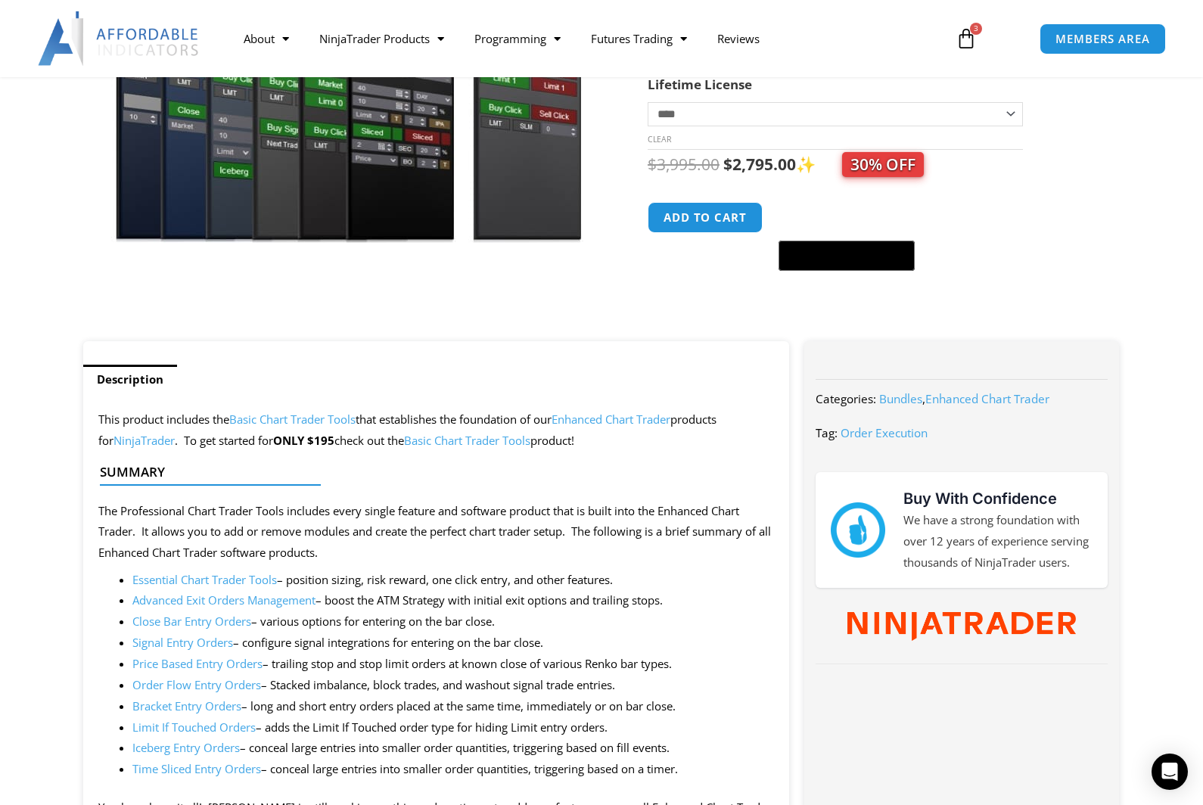
scroll to position [0, 0]
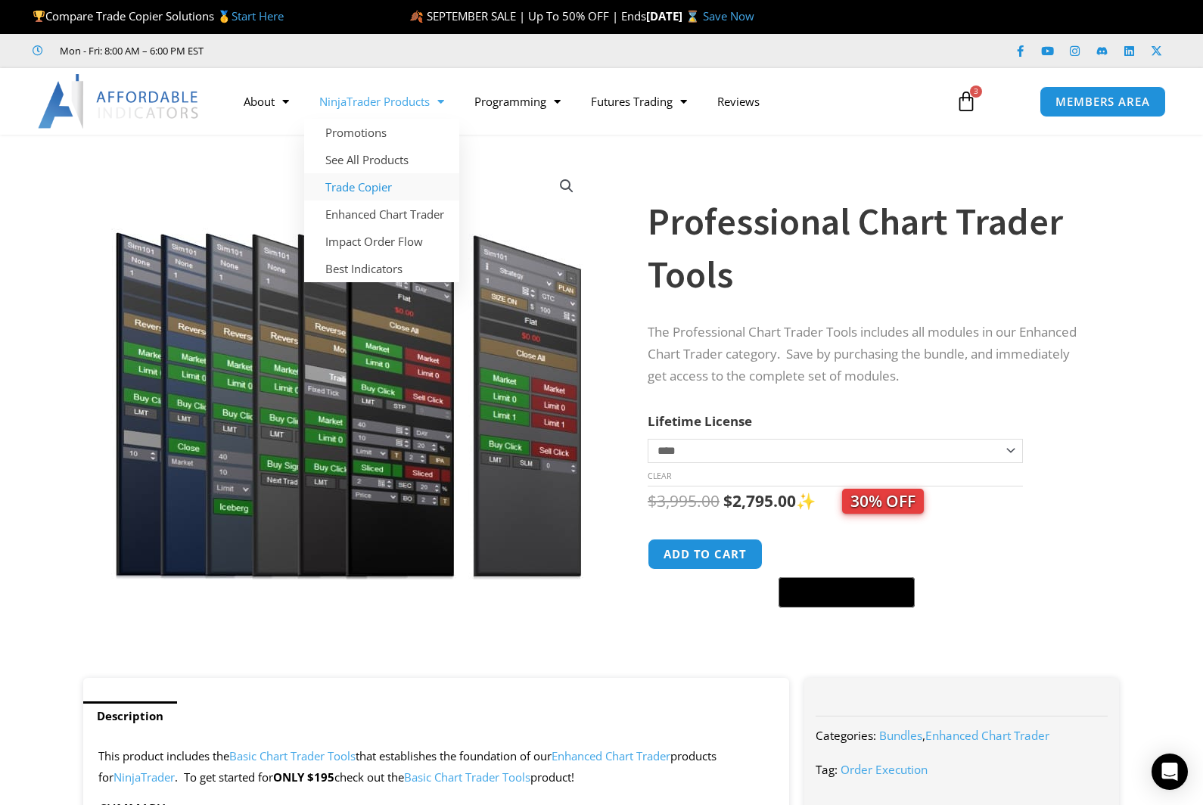
click at [378, 195] on link "Trade Copier" at bounding box center [381, 186] width 155 height 27
click at [393, 241] on link "Impact Order Flow" at bounding box center [381, 241] width 155 height 27
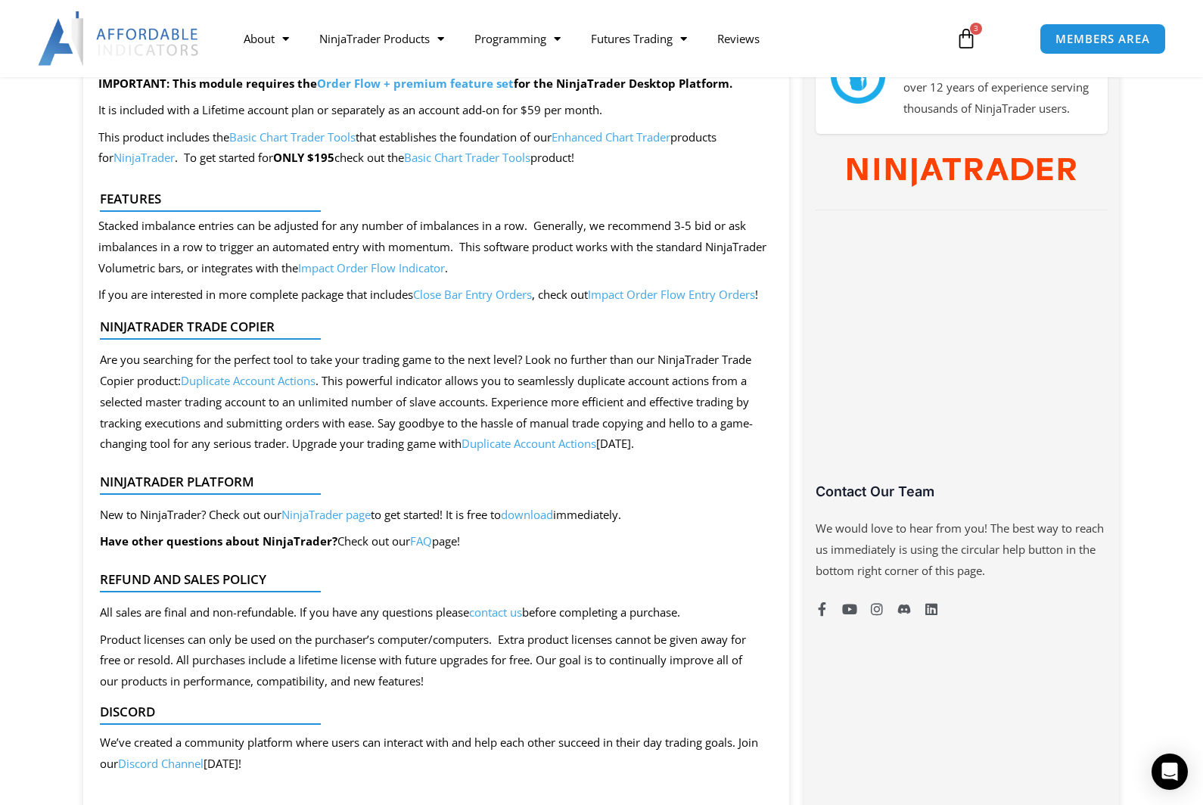
scroll to position [748, 0]
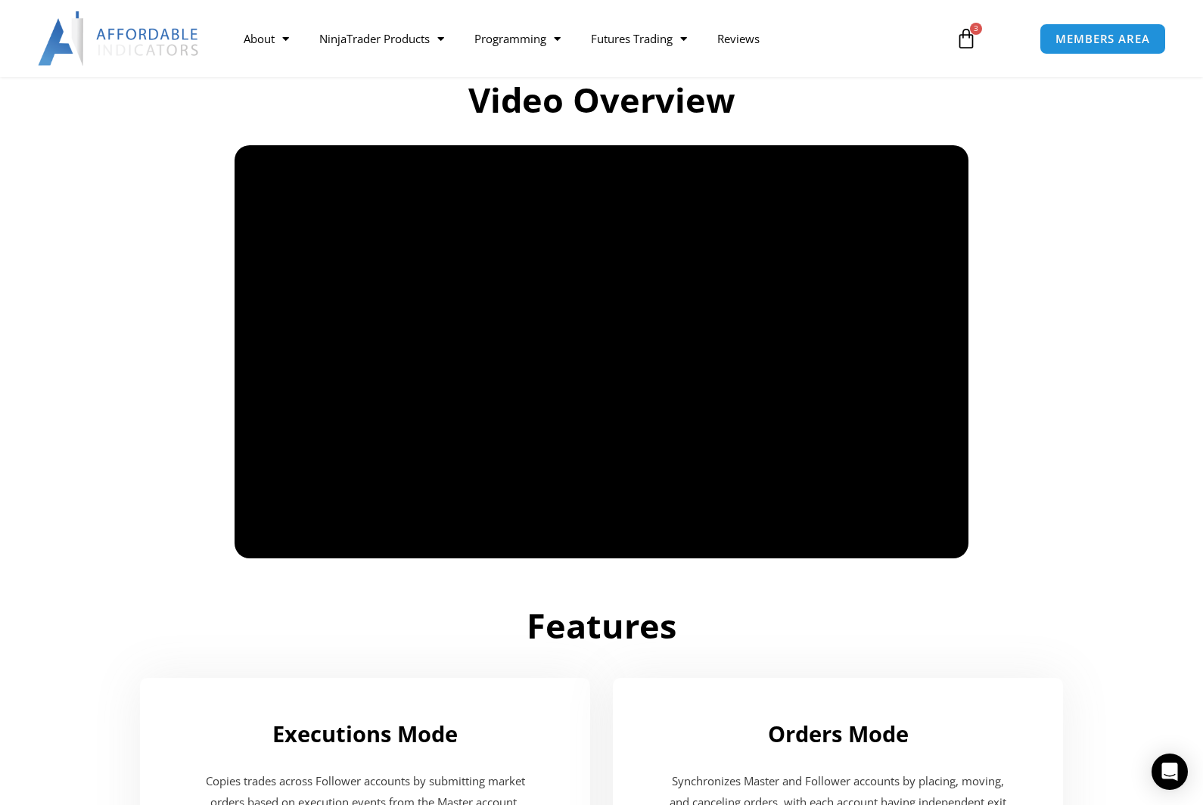
scroll to position [1093, 0]
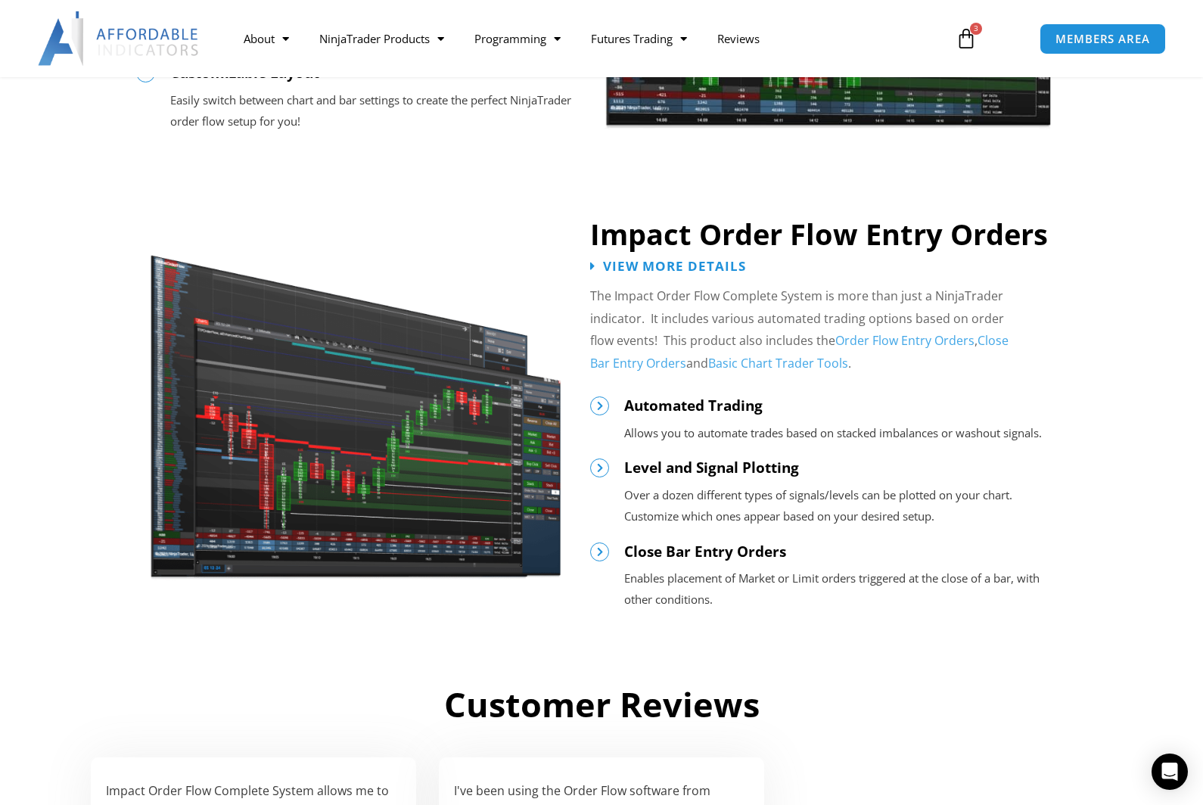
scroll to position [1538, 0]
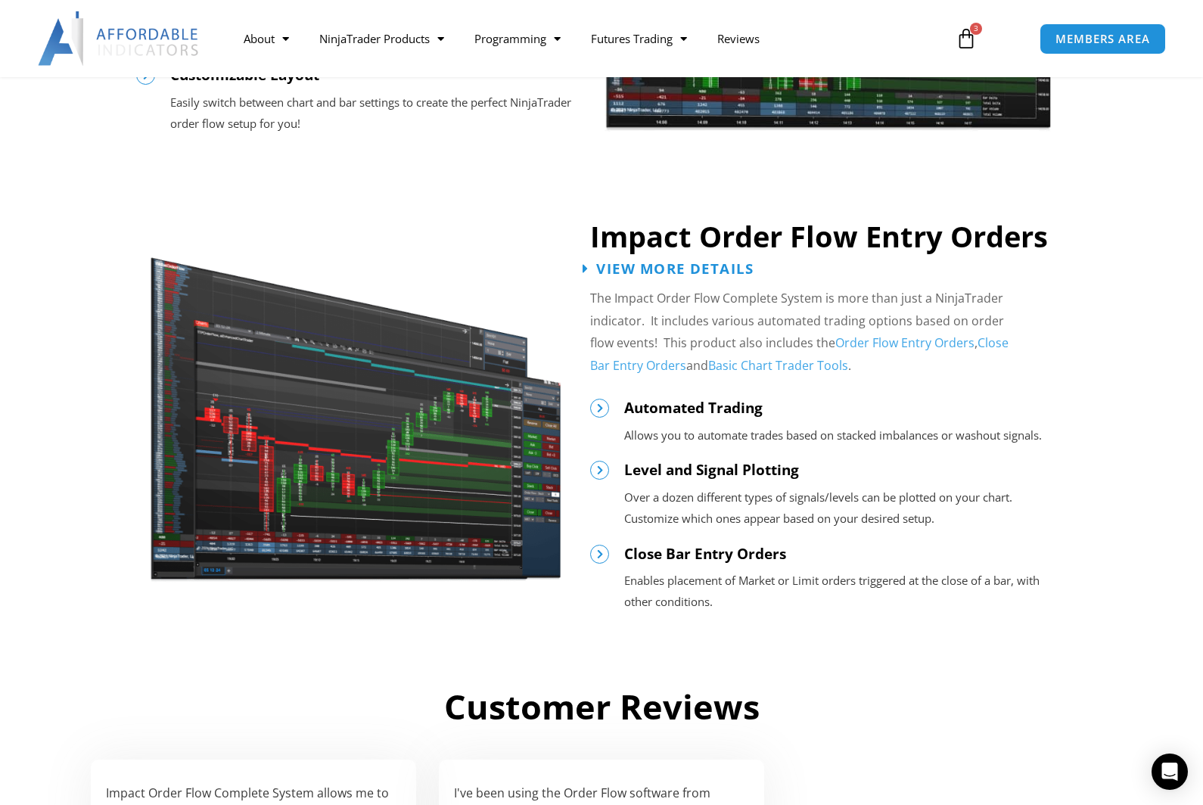
click at [645, 261] on span "View More Details" at bounding box center [674, 268] width 157 height 14
click at [584, 261] on icon at bounding box center [586, 268] width 6 height 14
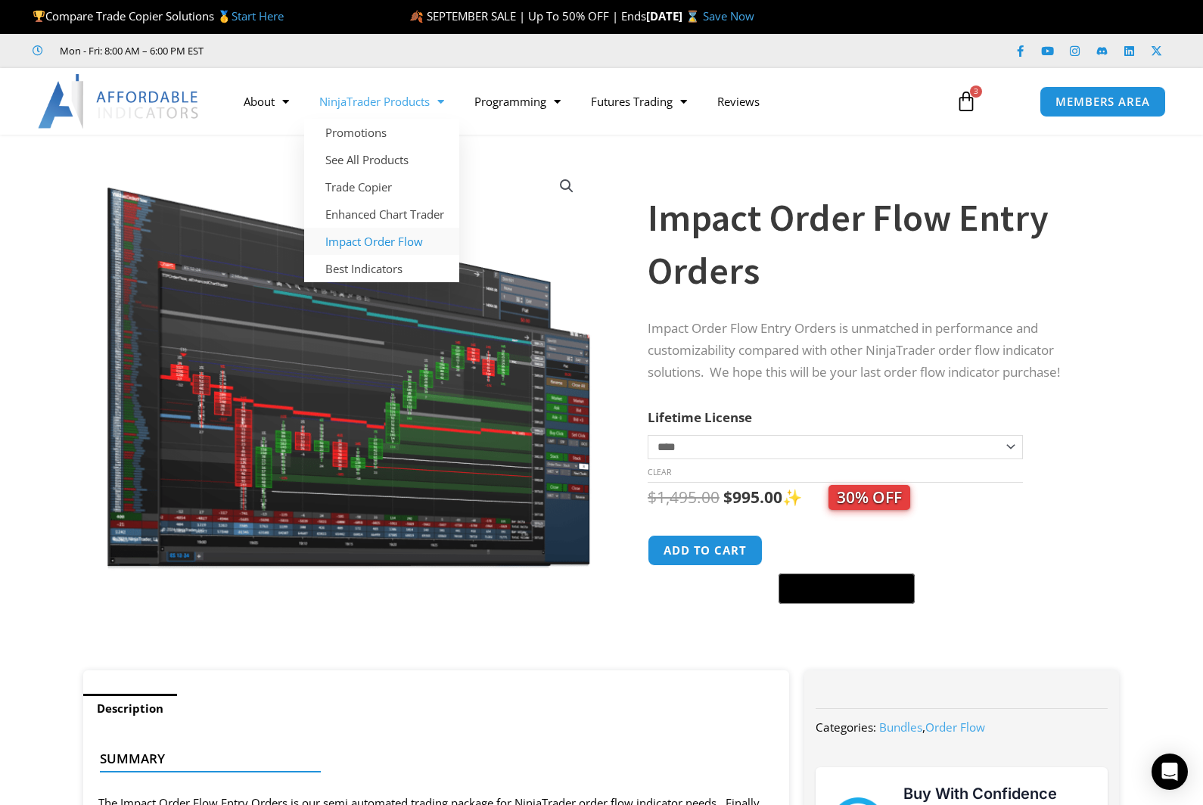
click at [385, 244] on link "Impact Order Flow" at bounding box center [381, 241] width 155 height 27
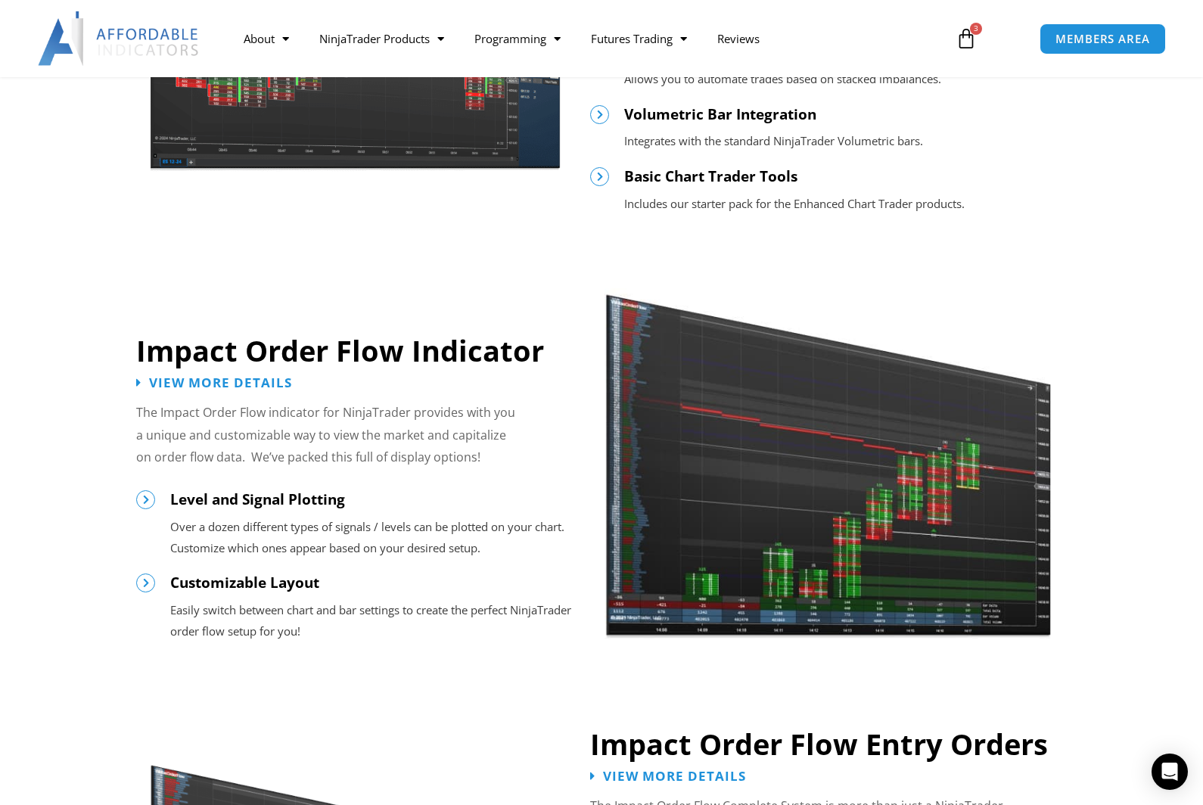
scroll to position [1045, 0]
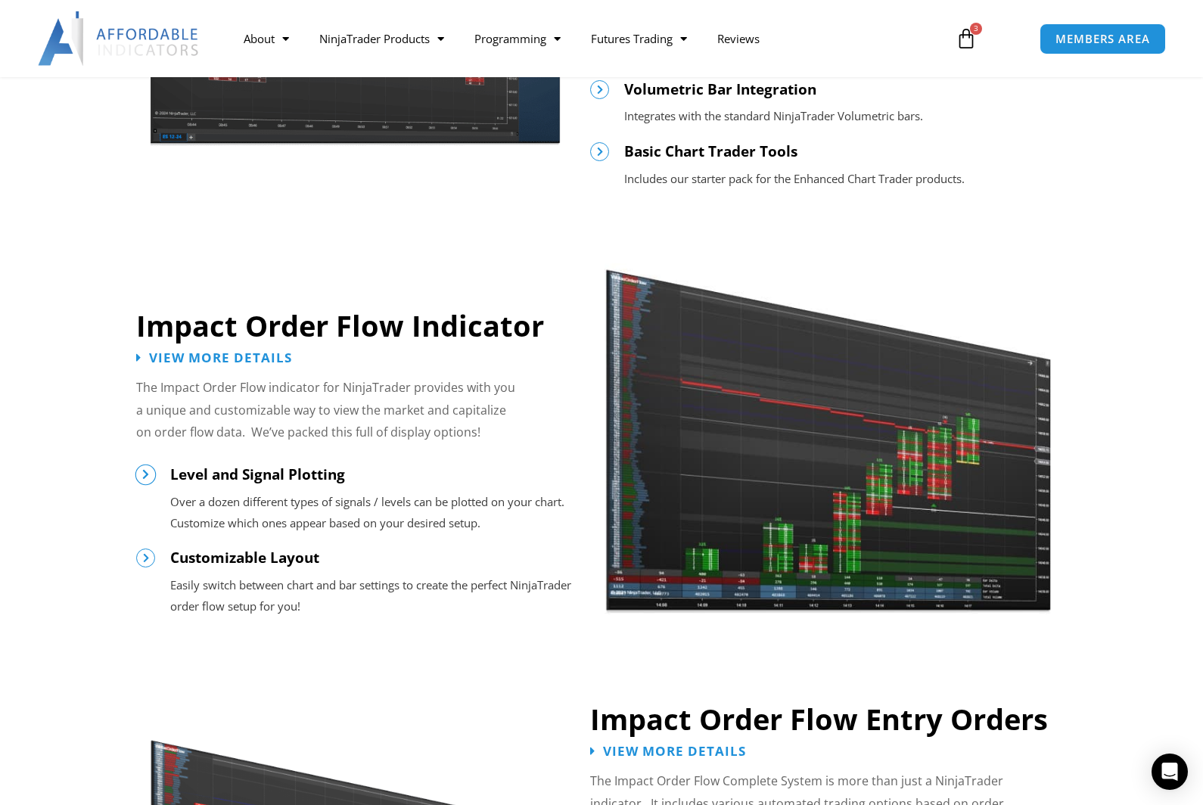
click at [142, 469] on icon at bounding box center [145, 474] width 11 height 11
click at [138, 356] on span "View More Details" at bounding box center [215, 357] width 172 height 14
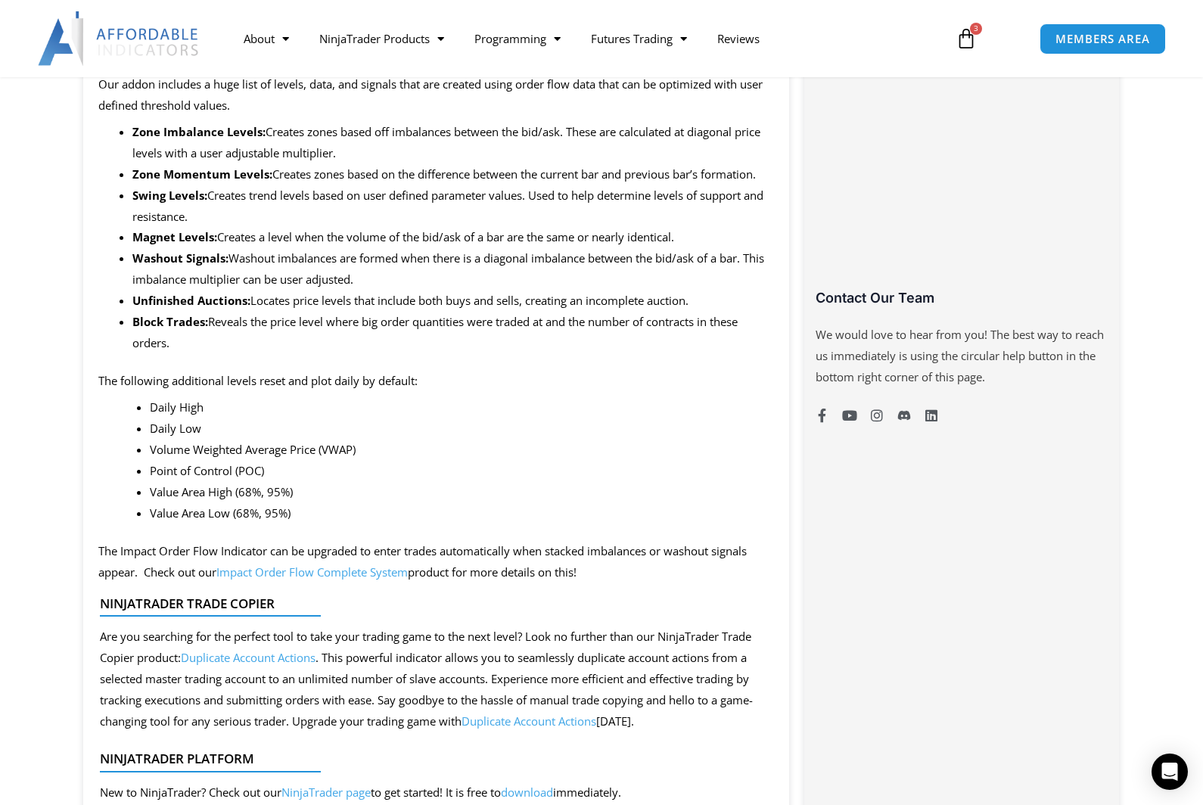
scroll to position [953, 0]
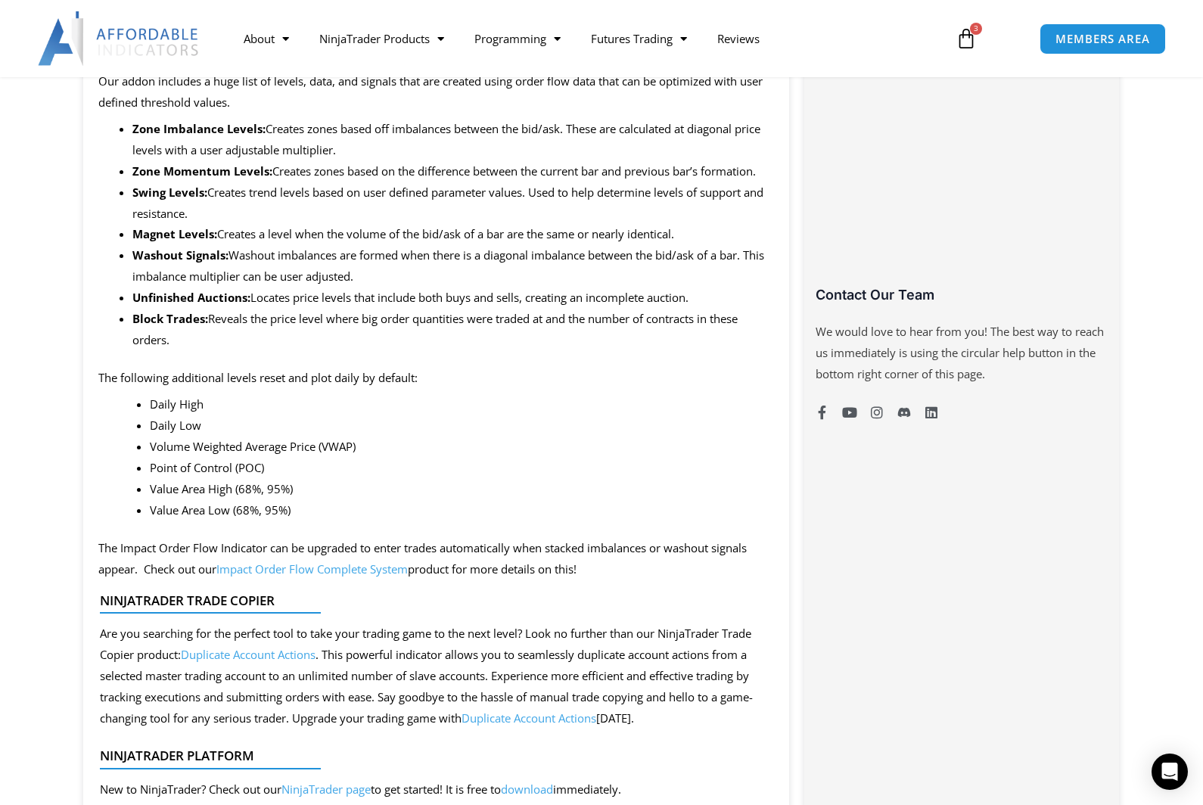
click at [316, 561] on link "Impact Order Flow Complete System" at bounding box center [311, 568] width 191 height 15
